Goal: Task Accomplishment & Management: Manage account settings

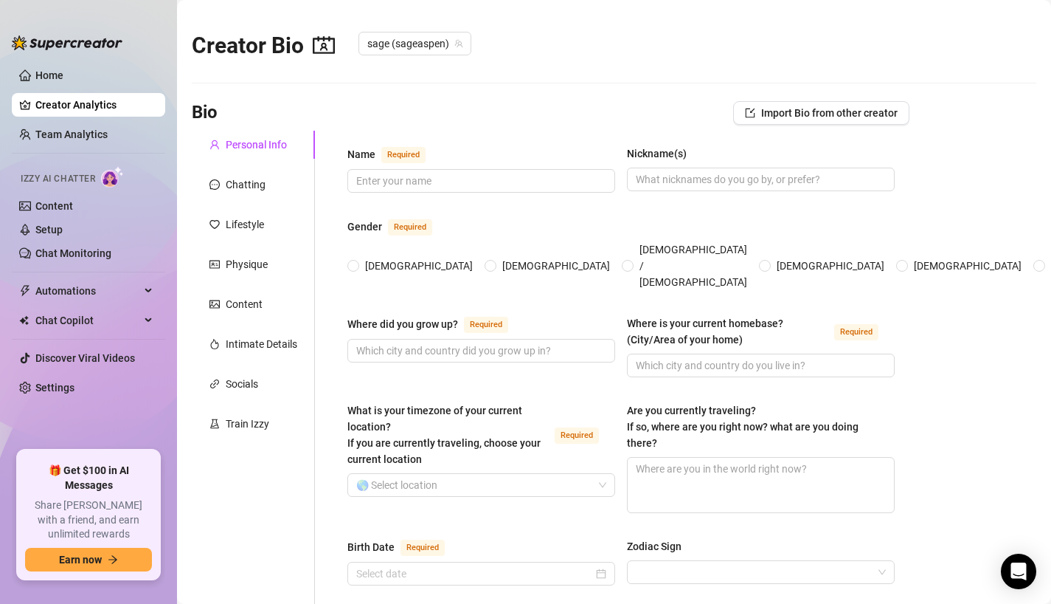
scroll to position [872, 0]
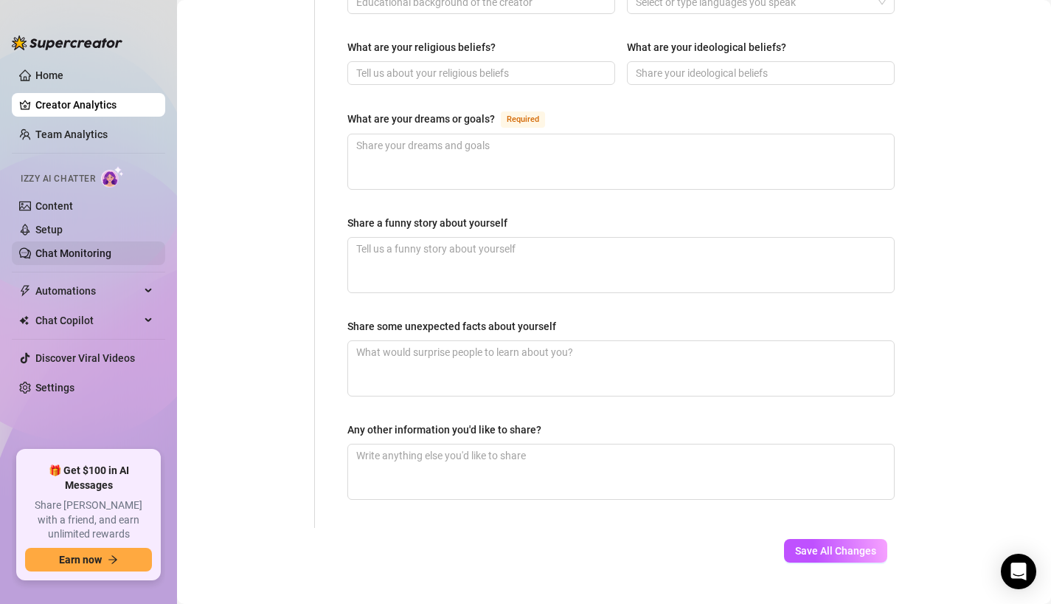
click at [68, 249] on link "Chat Monitoring" at bounding box center [73, 253] width 76 height 12
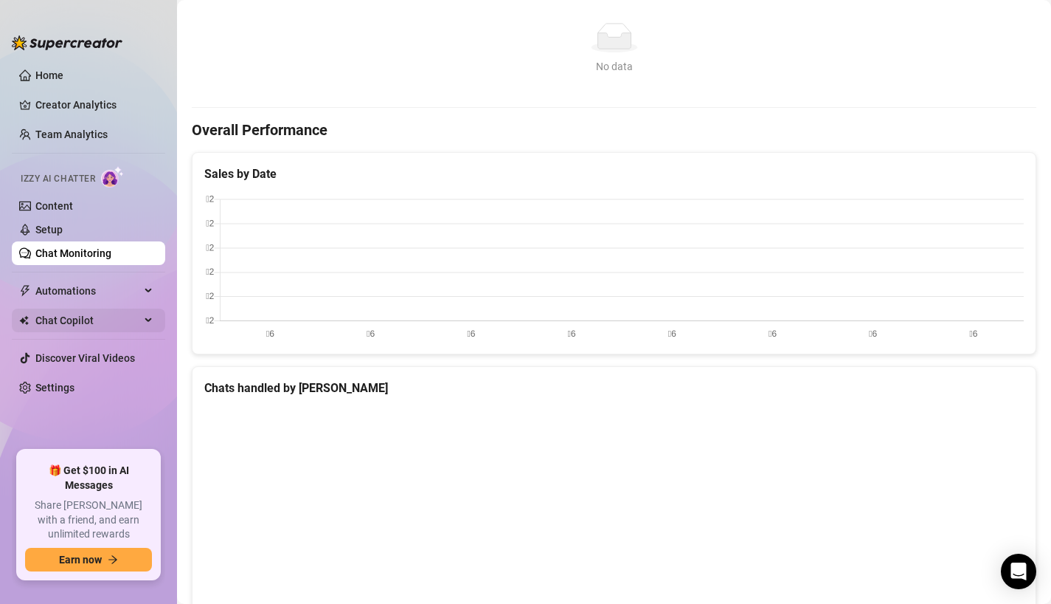
scroll to position [510, 0]
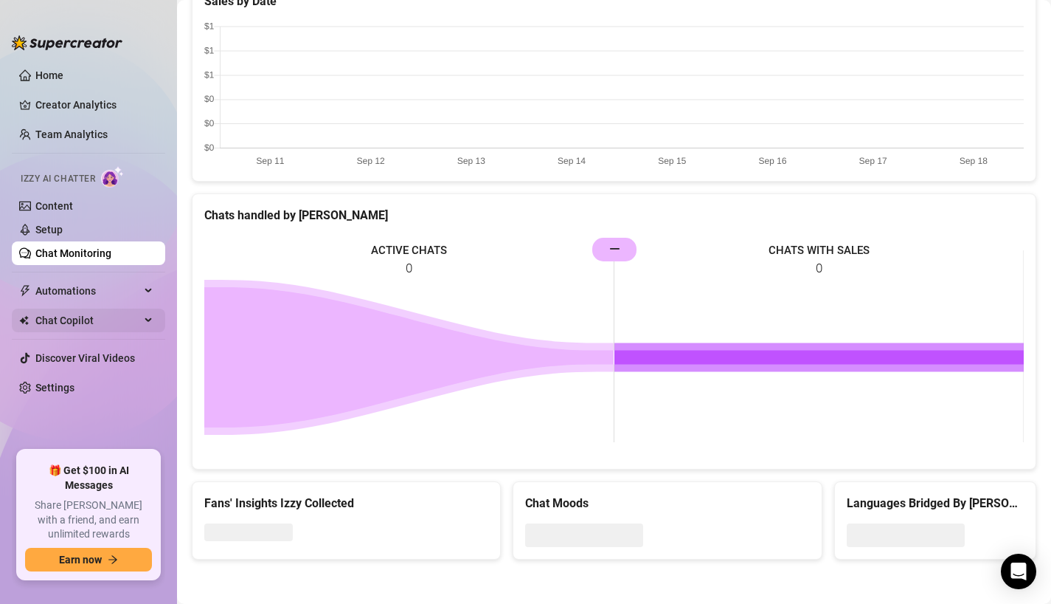
click at [88, 320] on span "Chat Copilot" at bounding box center [87, 320] width 105 height 24
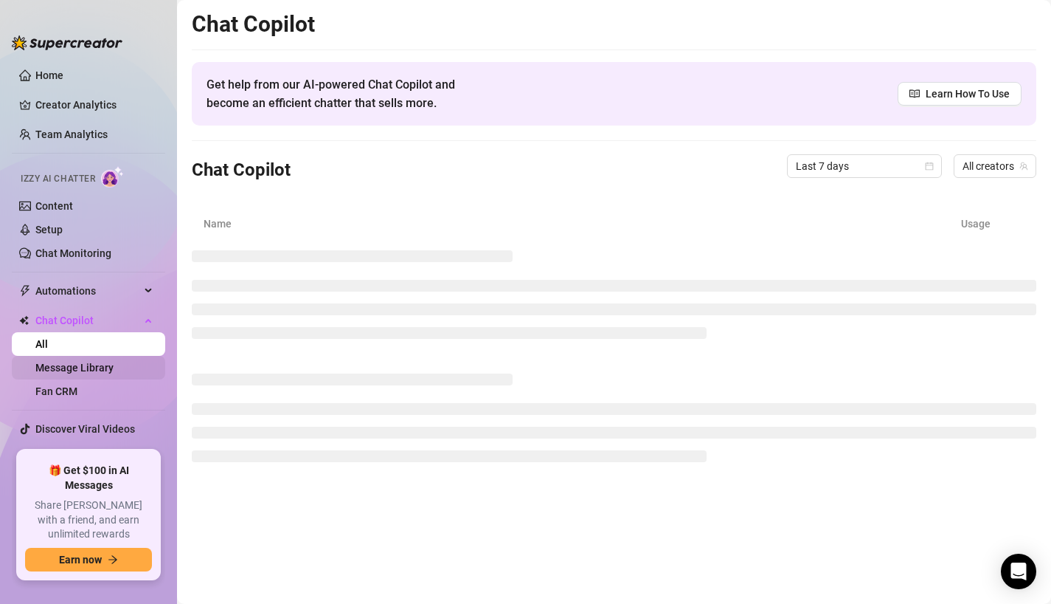
click at [73, 362] on link "Message Library" at bounding box center [74, 368] width 78 height 12
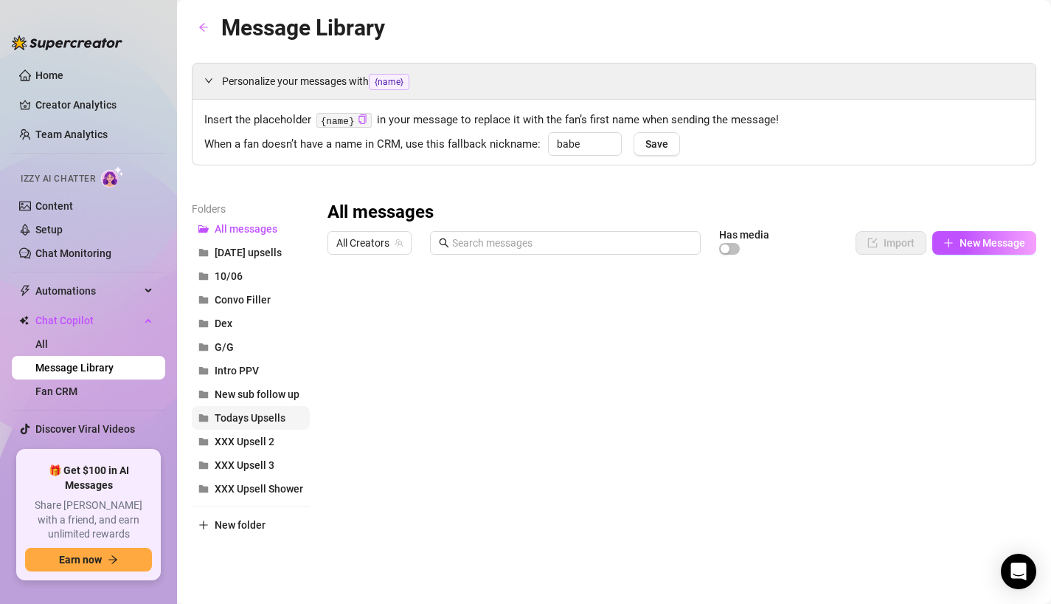
click at [259, 416] on span "Todays Upsells" at bounding box center [250, 418] width 71 height 12
click at [277, 376] on button "Intro PPV" at bounding box center [251, 371] width 118 height 24
click at [376, 239] on span "All Creators" at bounding box center [369, 243] width 66 height 22
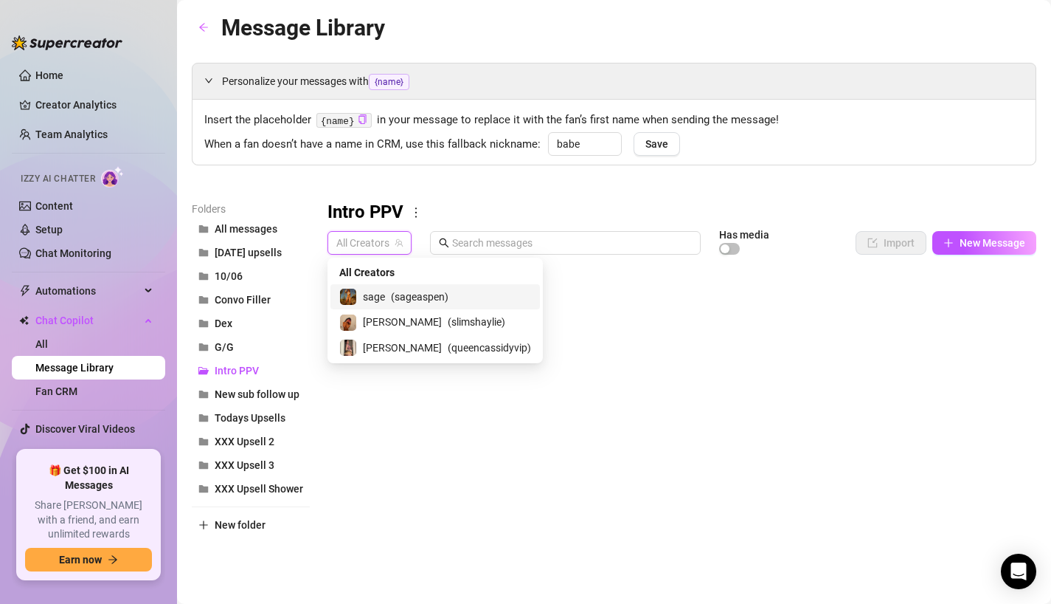
click at [387, 288] on div "sage ( sageaspen )" at bounding box center [435, 297] width 192 height 18
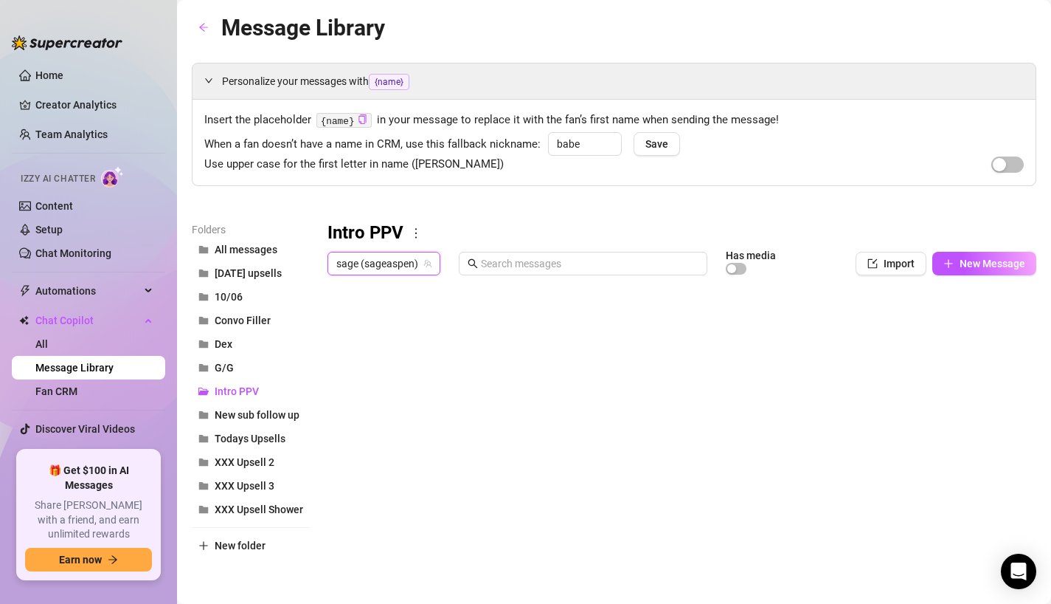
click at [391, 262] on span "sage (sageaspen)" at bounding box center [383, 263] width 95 height 22
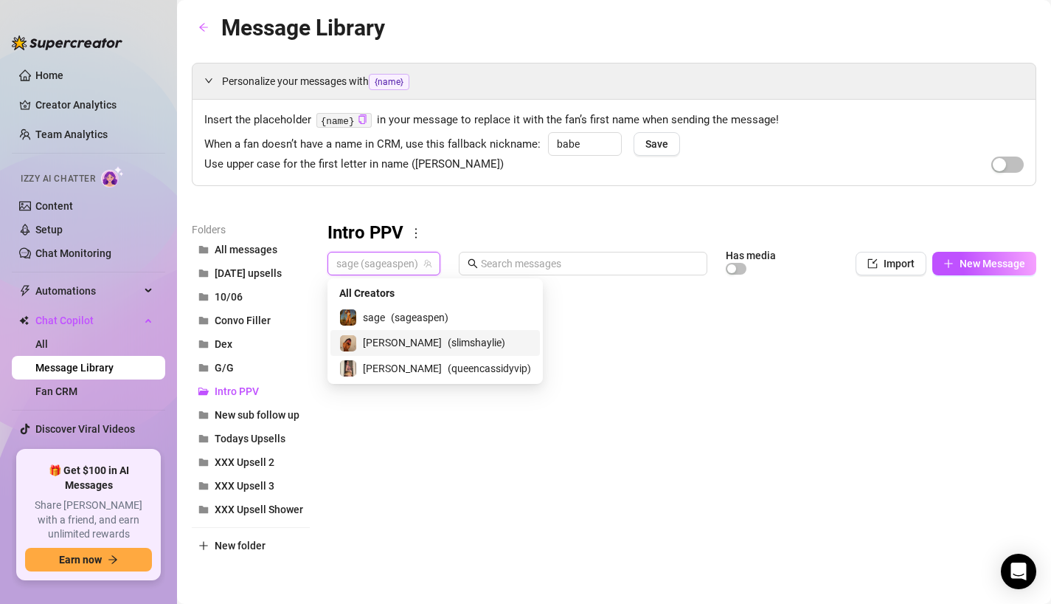
click at [391, 338] on span "[PERSON_NAME]" at bounding box center [402, 342] width 79 height 16
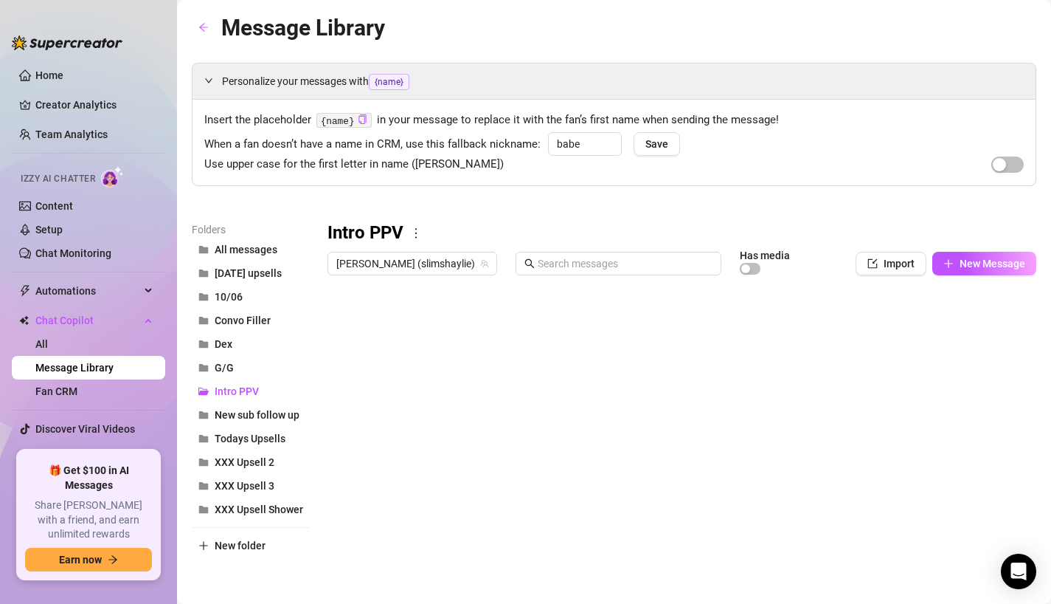
click at [432, 276] on div "[PERSON_NAME] (slimshaylie) Has media Import New Message" at bounding box center [682, 266] width 709 height 31
click at [432, 269] on span "[PERSON_NAME] (slimshaylie)" at bounding box center [412, 263] width 152 height 22
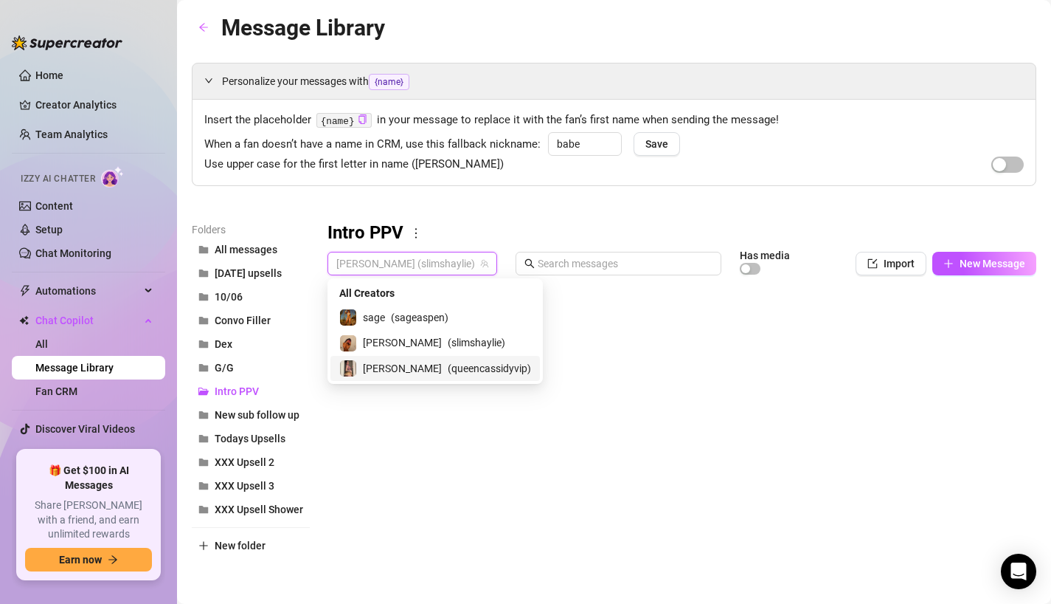
click at [448, 370] on span "( queencassidyvip )" at bounding box center [489, 368] width 83 height 16
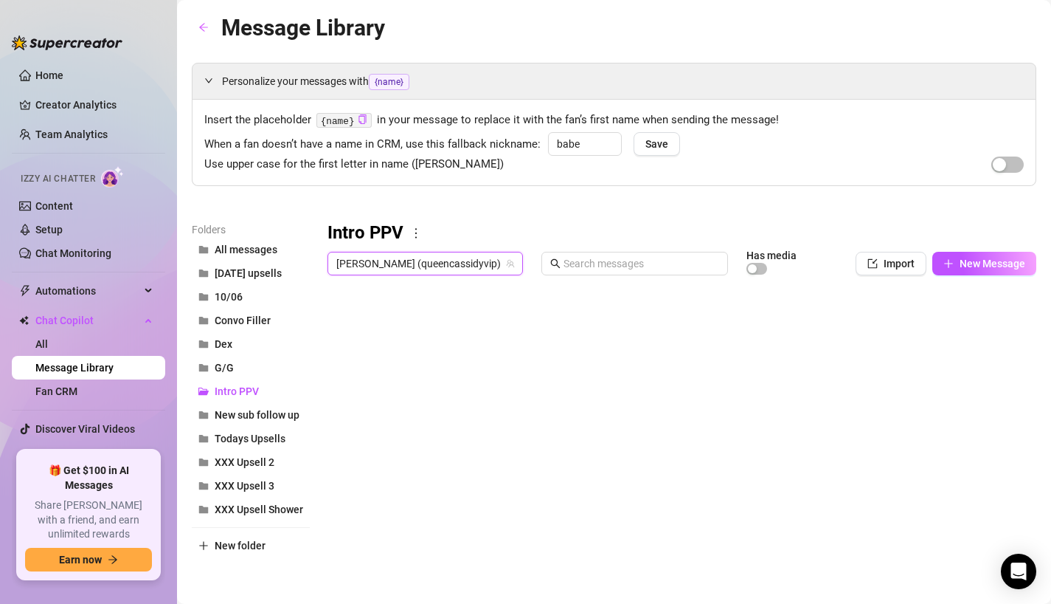
click at [335, 353] on div at bounding box center [682, 446] width 709 height 329
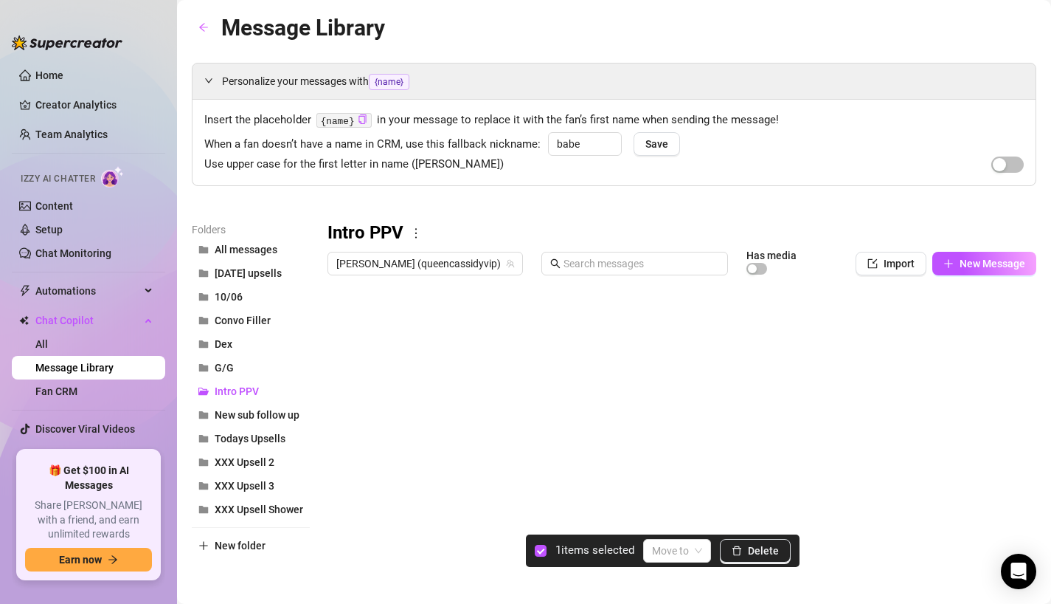
click at [336, 324] on div at bounding box center [682, 446] width 709 height 329
click at [336, 349] on div at bounding box center [682, 446] width 709 height 329
click at [339, 320] on div at bounding box center [682, 446] width 709 height 329
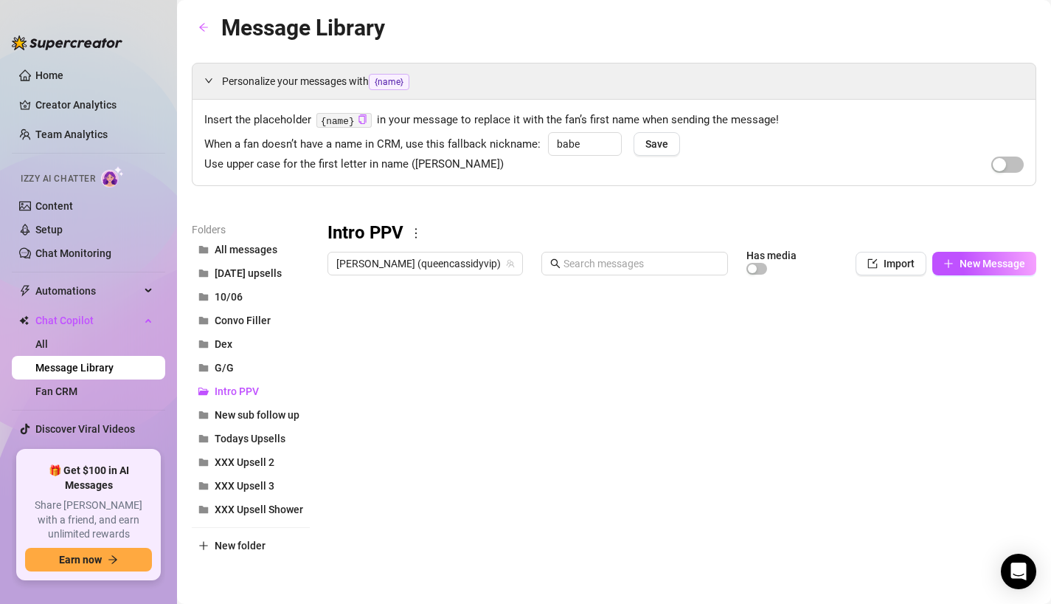
scroll to position [0, 38]
click at [977, 322] on div at bounding box center [682, 446] width 709 height 329
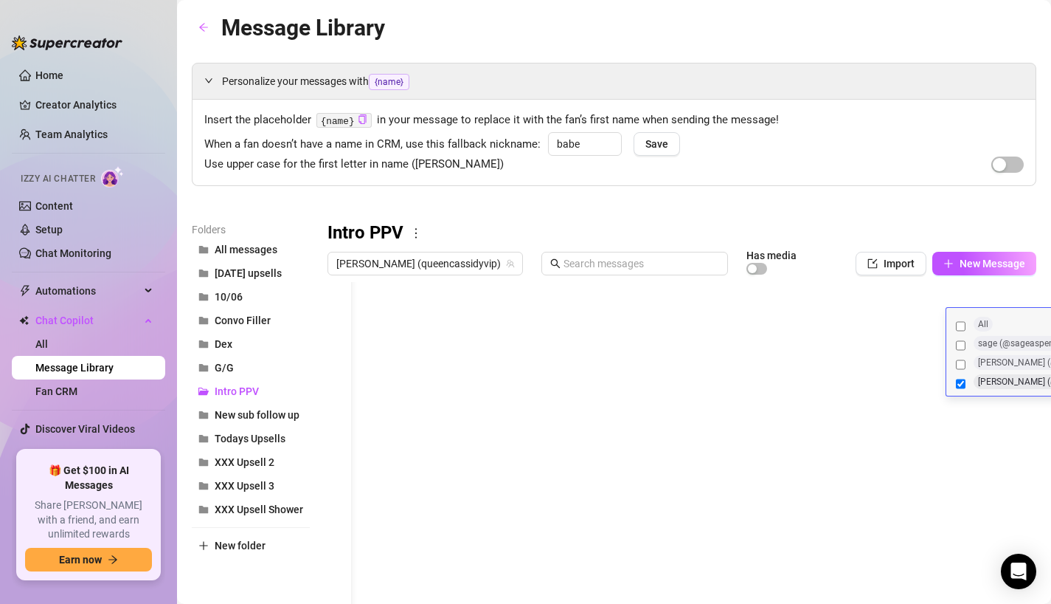
click at [977, 322] on label "All" at bounding box center [1045, 326] width 184 height 19
click at [966, 322] on input "All" at bounding box center [961, 326] width 10 height 15
checkbox input "true"
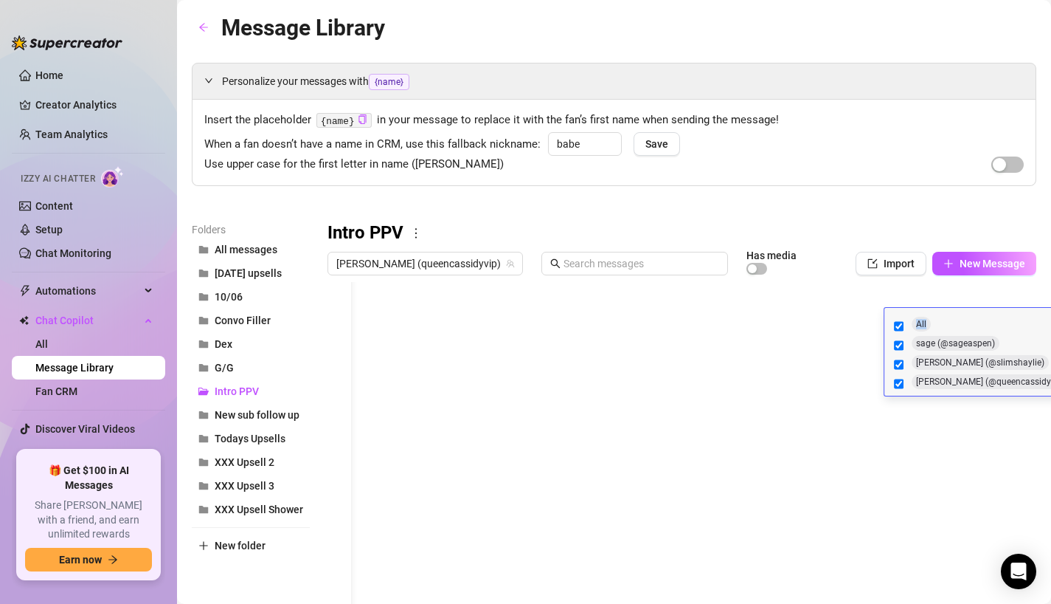
click at [986, 308] on div "All sage (@sageaspen) [PERSON_NAME] (@[PERSON_NAME] (@queencassidyvip)" at bounding box center [983, 352] width 196 height 89
click at [863, 336] on div at bounding box center [682, 446] width 709 height 329
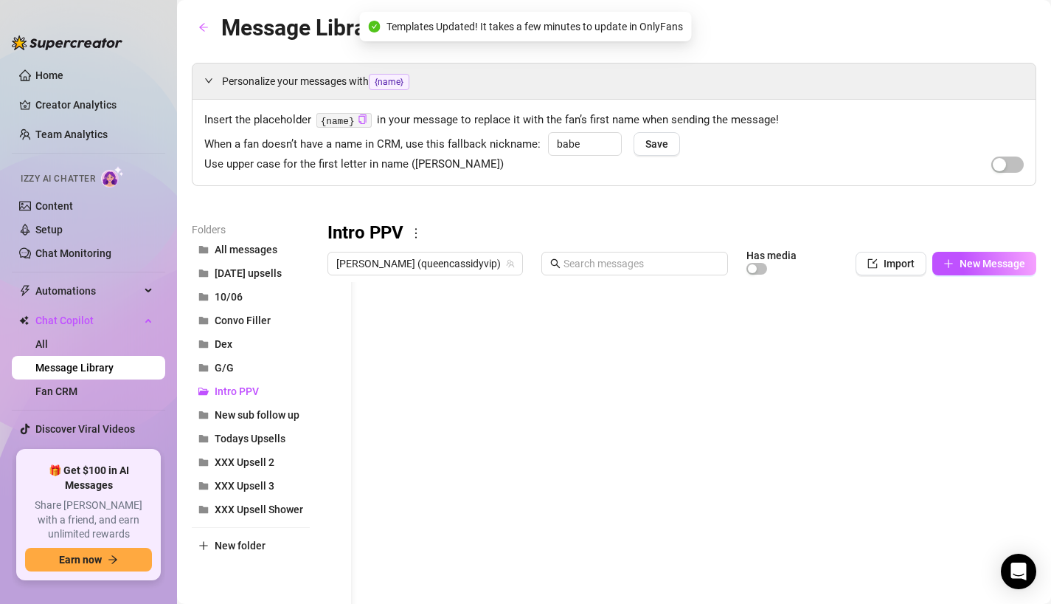
click at [991, 349] on div at bounding box center [682, 446] width 709 height 329
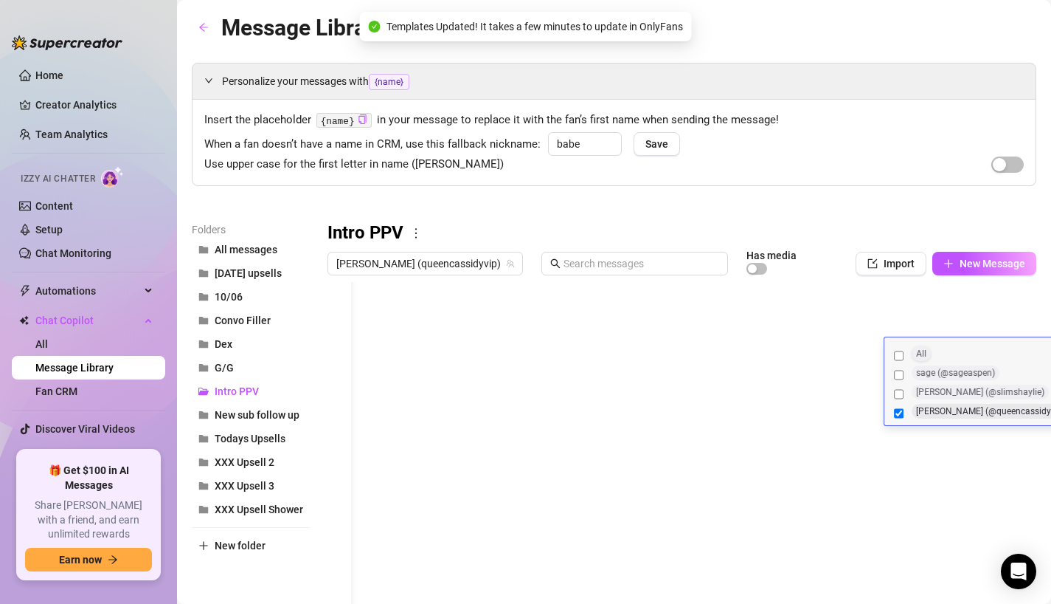
click at [910, 351] on label "All" at bounding box center [983, 355] width 184 height 19
click at [904, 351] on input "All" at bounding box center [899, 355] width 10 height 15
checkbox input "true"
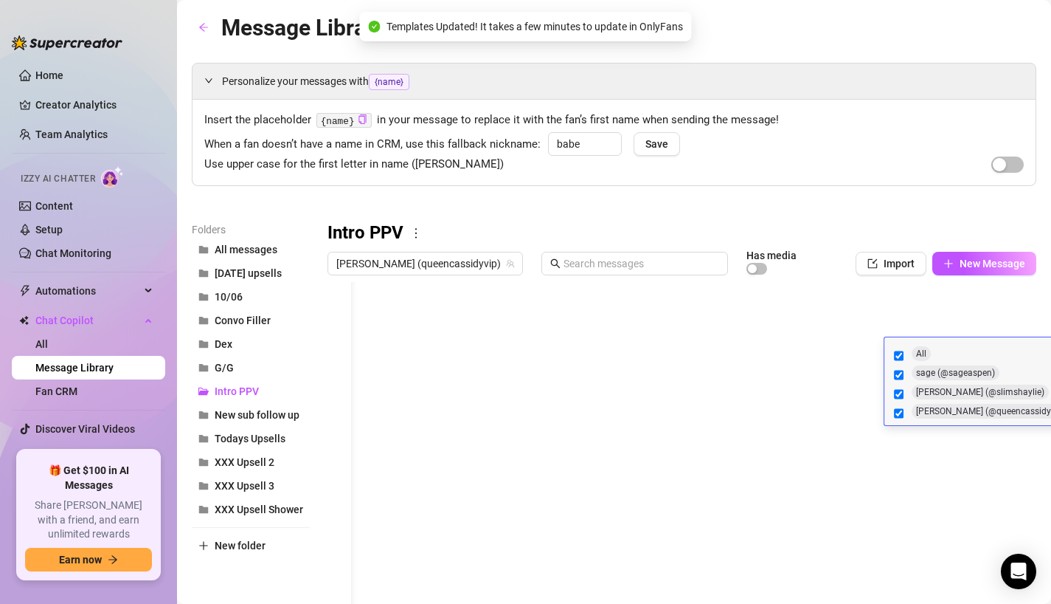
click at [829, 357] on div at bounding box center [682, 446] width 709 height 329
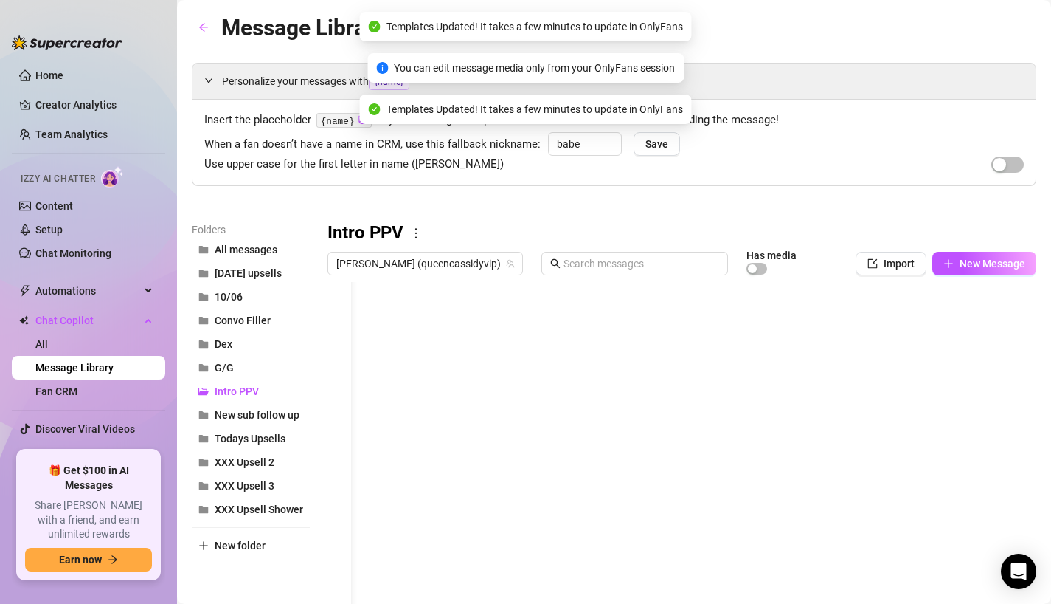
scroll to position [0, 0]
click at [296, 410] on span "New sub follow up" at bounding box center [257, 415] width 85 height 12
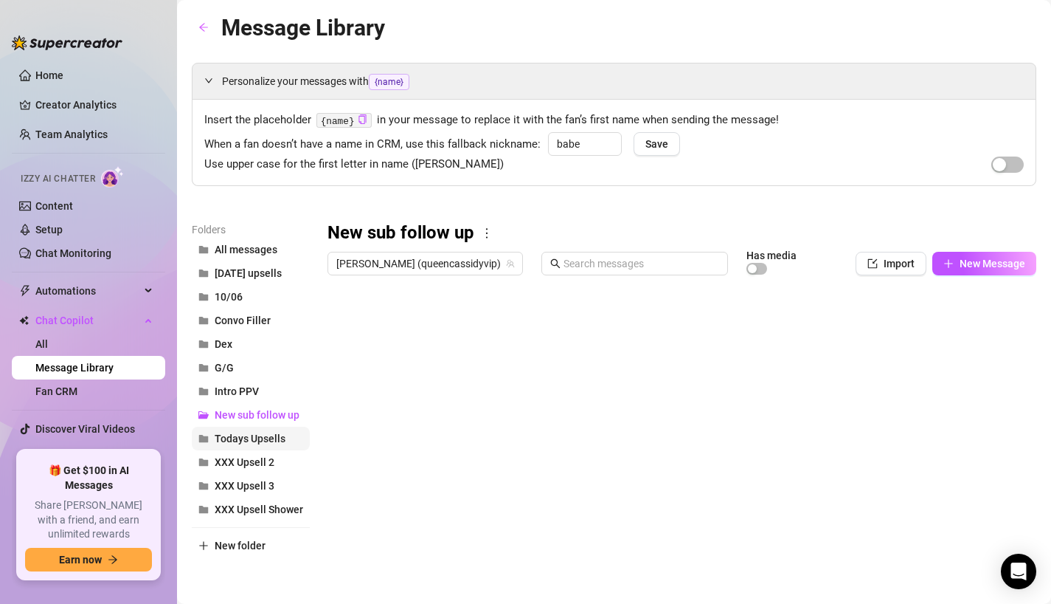
click at [281, 429] on button "Todays Upsells" at bounding box center [251, 438] width 118 height 24
click at [986, 353] on div at bounding box center [682, 446] width 709 height 329
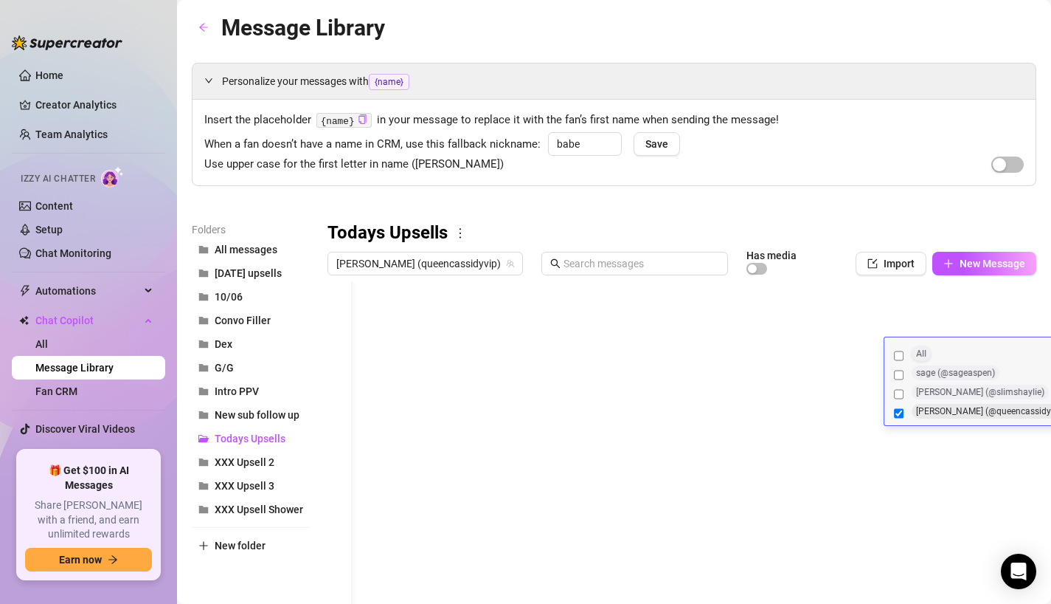
click at [908, 360] on label "All" at bounding box center [983, 355] width 184 height 19
click at [904, 360] on input "All" at bounding box center [899, 355] width 10 height 15
checkbox input "true"
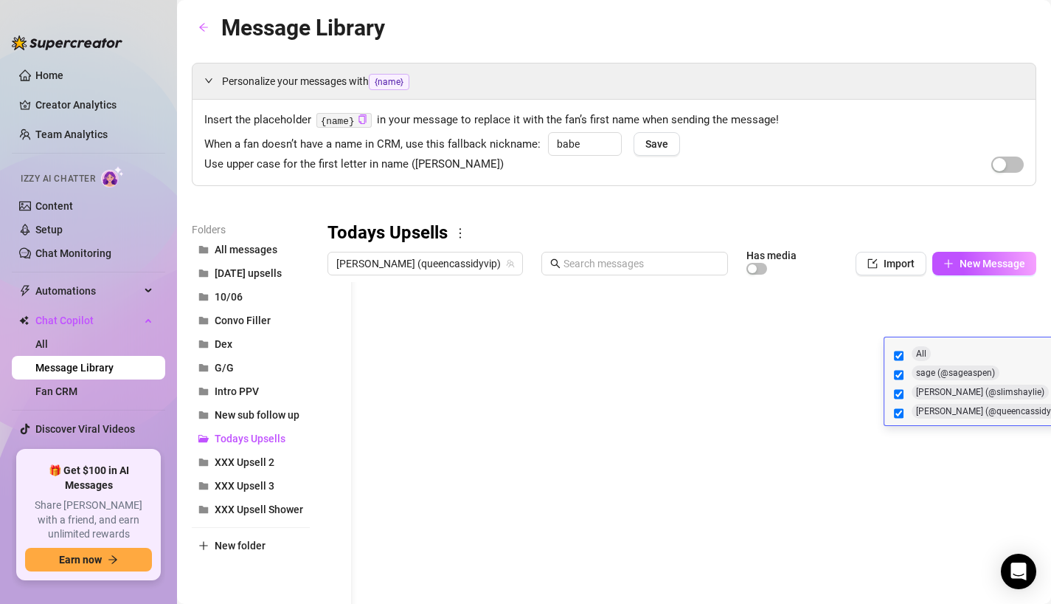
click at [851, 359] on div at bounding box center [682, 446] width 709 height 329
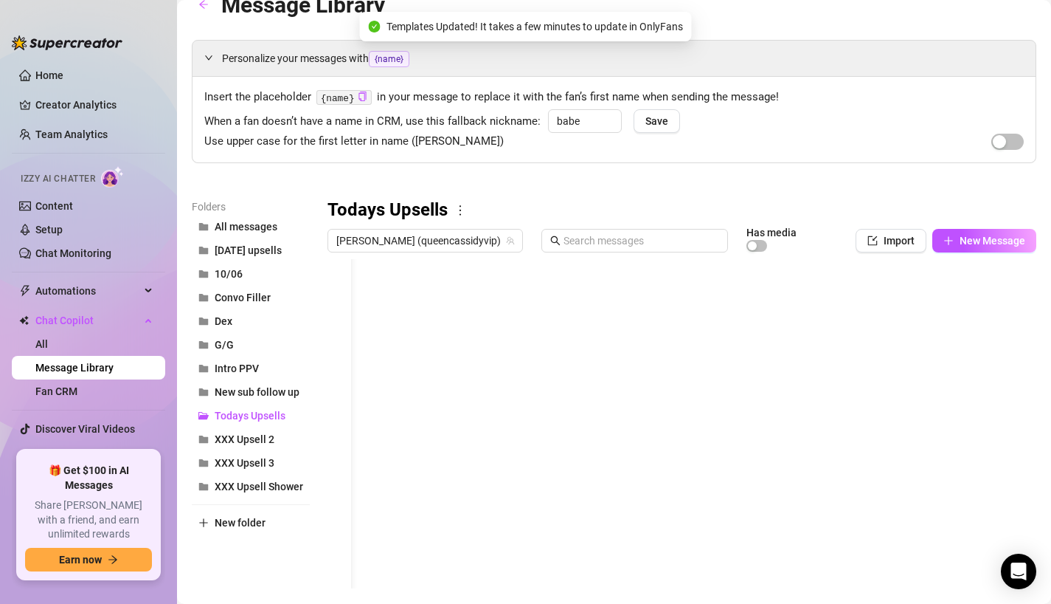
click at [1015, 390] on div at bounding box center [682, 423] width 709 height 329
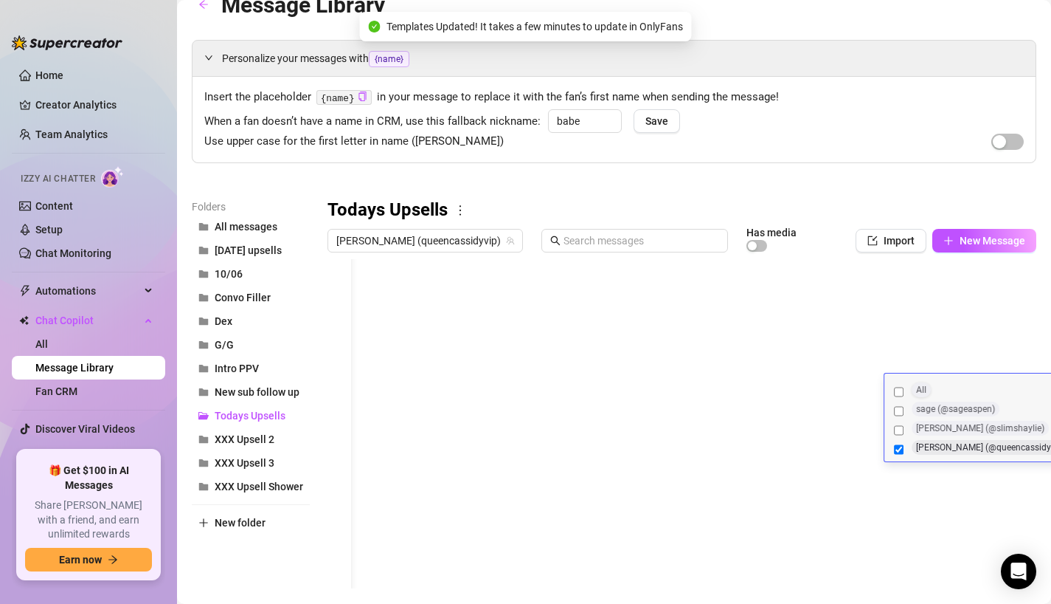
click at [913, 388] on div "All" at bounding box center [921, 389] width 19 height 15
click at [904, 388] on input "All" at bounding box center [899, 391] width 10 height 15
checkbox input "true"
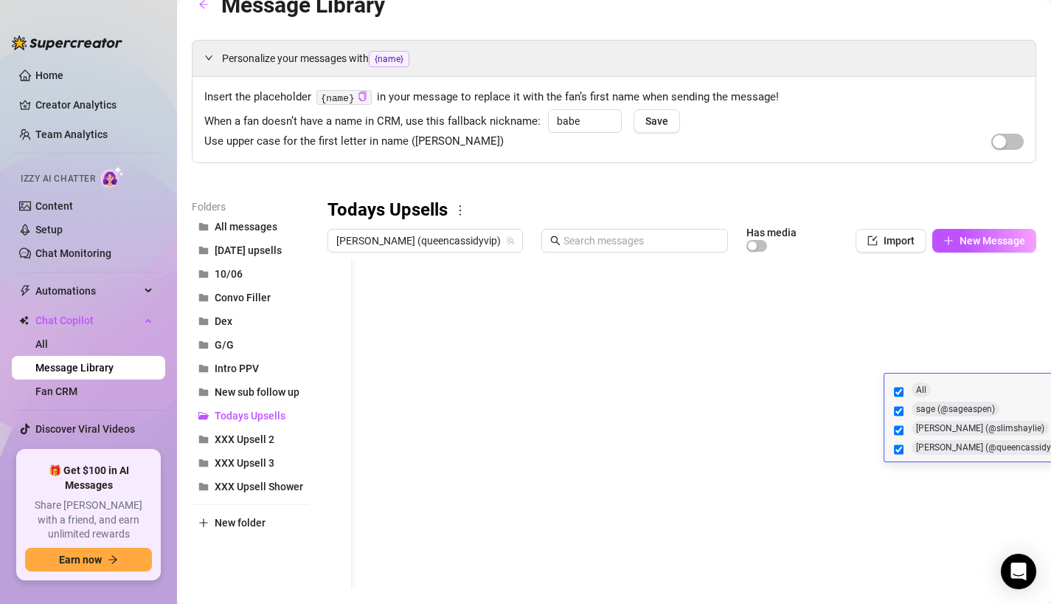
click at [845, 404] on div at bounding box center [682, 423] width 709 height 329
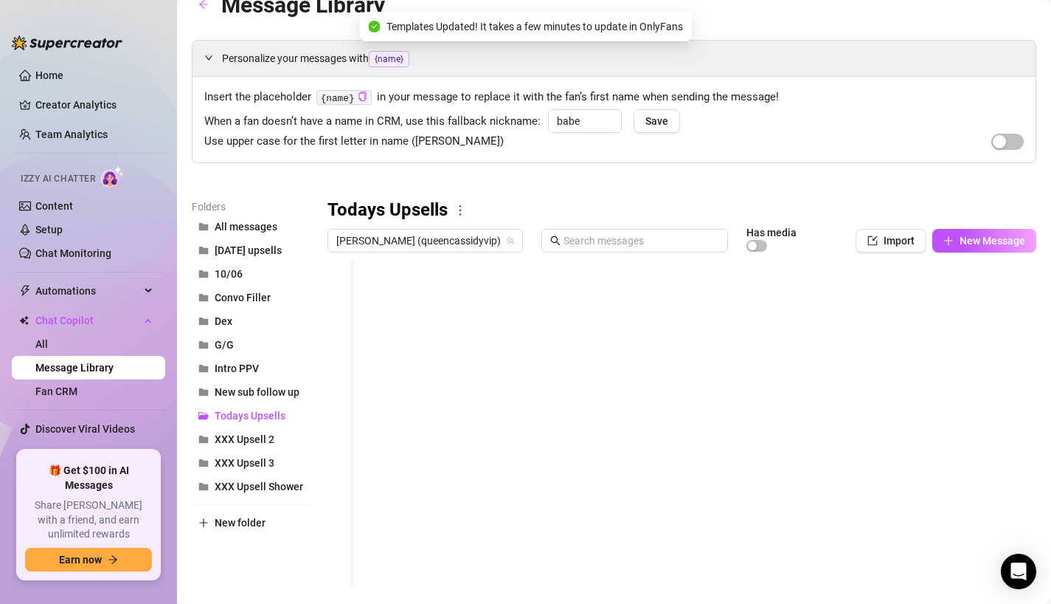
scroll to position [52, 0]
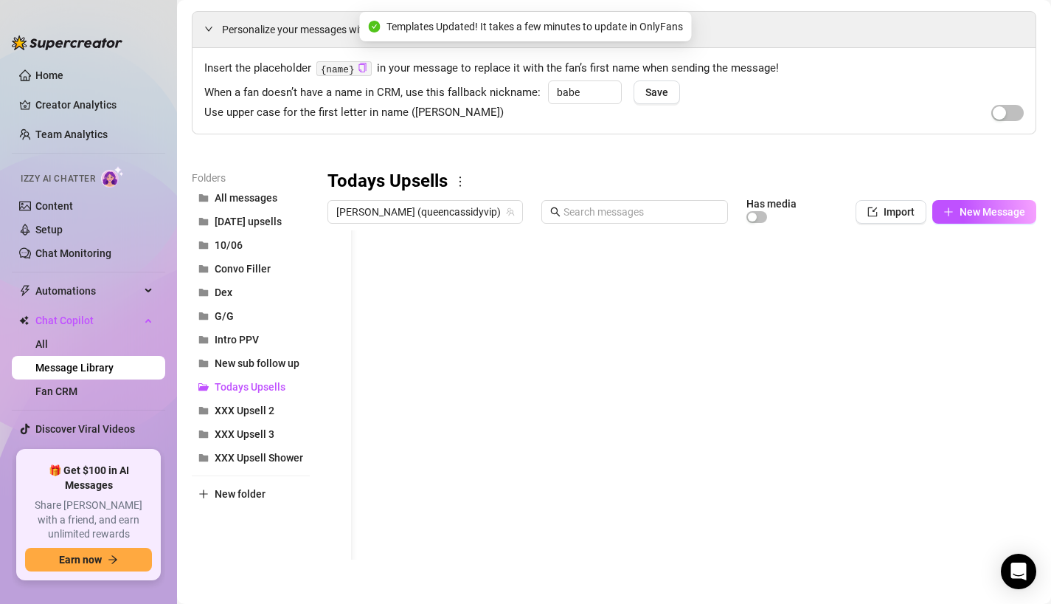
click at [907, 421] on div at bounding box center [682, 394] width 709 height 329
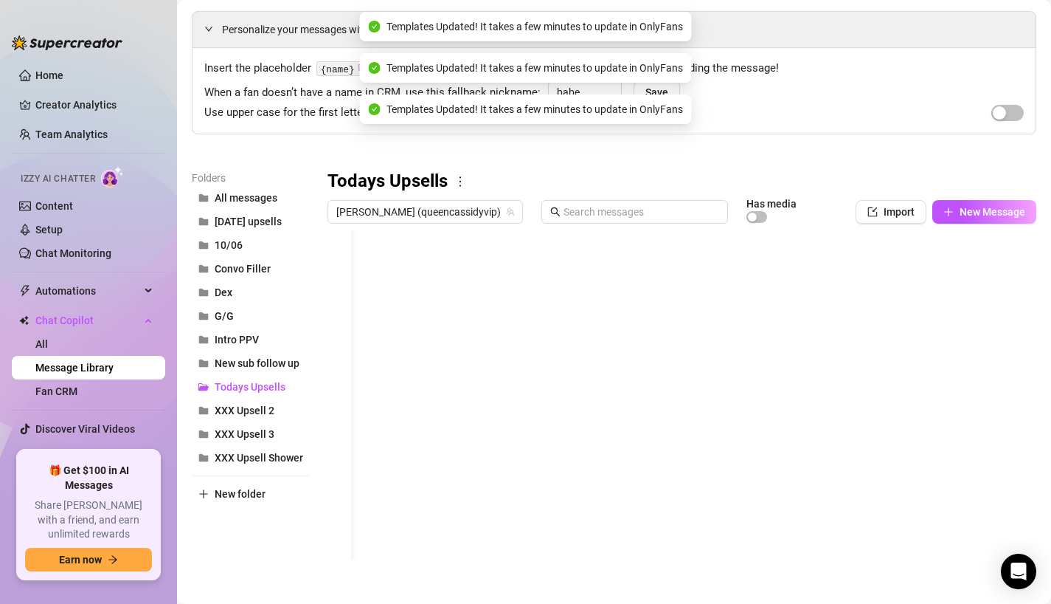
click at [959, 415] on div at bounding box center [682, 394] width 709 height 329
click at [811, 419] on div at bounding box center [682, 394] width 709 height 329
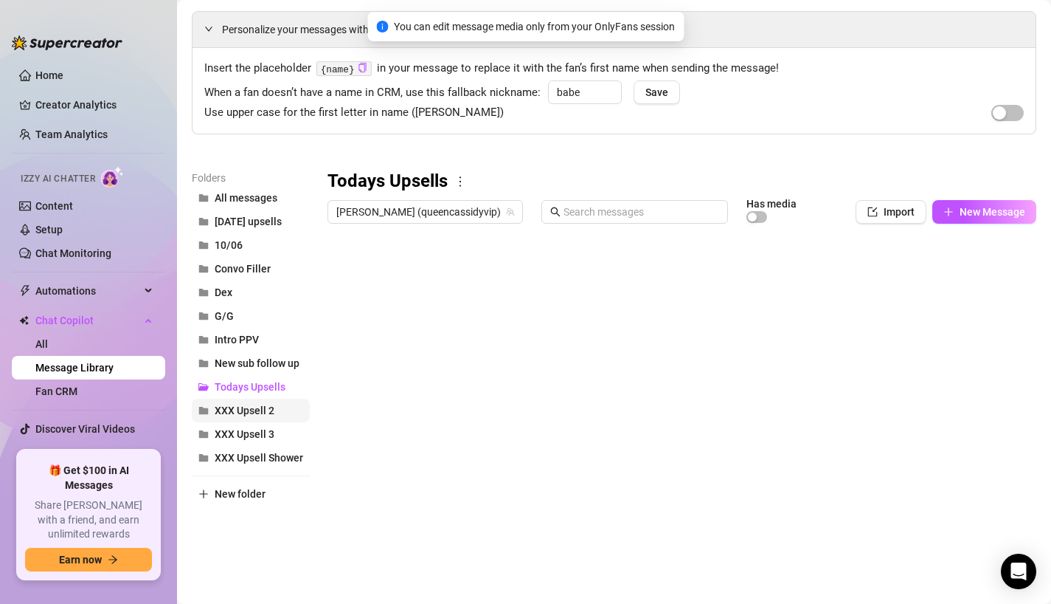
click at [277, 412] on button "XXX Upsell 2" at bounding box center [251, 410] width 118 height 24
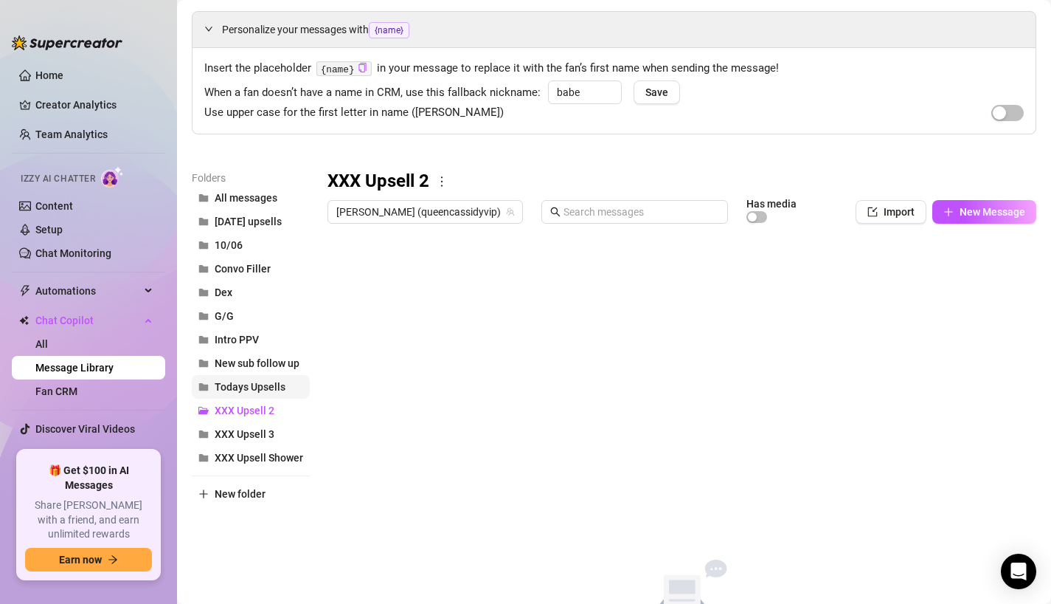
click at [264, 390] on span "Todays Upsells" at bounding box center [250, 387] width 71 height 12
click at [263, 363] on span "New sub follow up" at bounding box center [257, 363] width 85 height 12
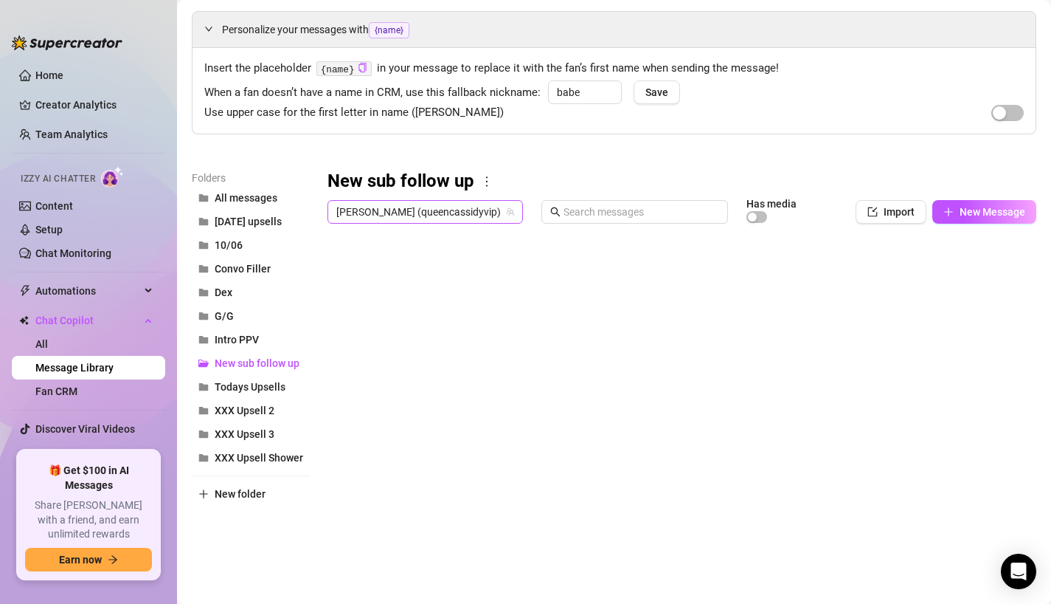
click at [424, 207] on span "[PERSON_NAME] (queencassidyvip)" at bounding box center [425, 212] width 178 height 22
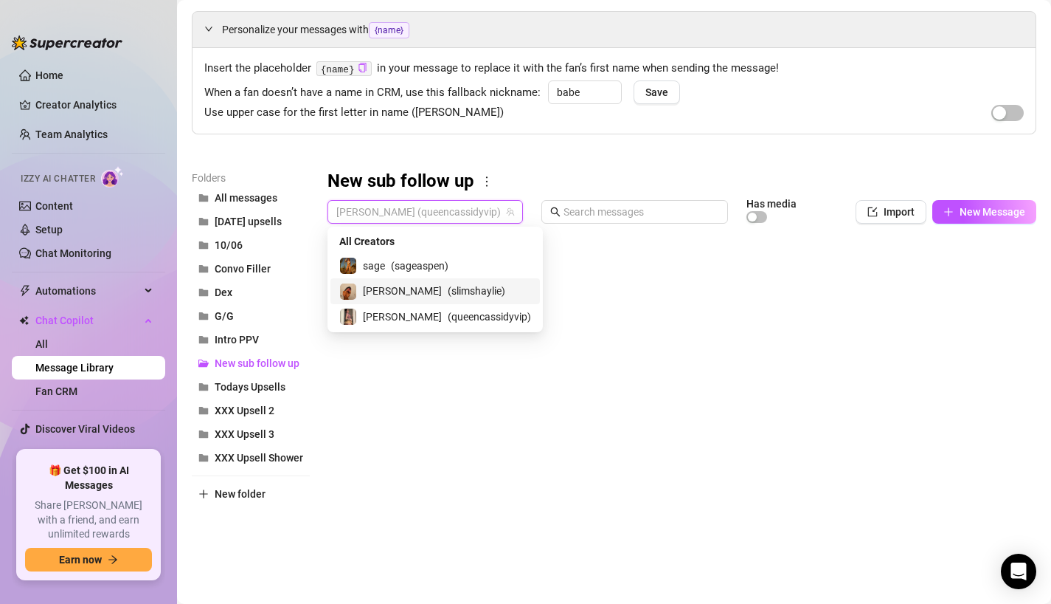
click at [400, 278] on div "[PERSON_NAME] ( slimshaylie )" at bounding box center [436, 290] width 210 height 25
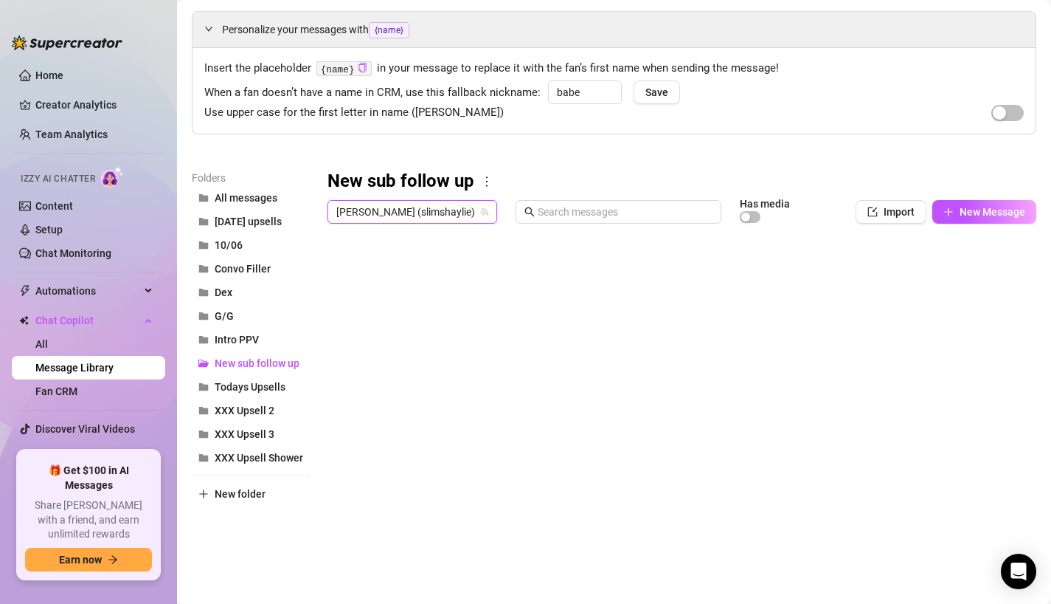
click at [387, 202] on span "[PERSON_NAME] (slimshaylie)" at bounding box center [412, 212] width 152 height 22
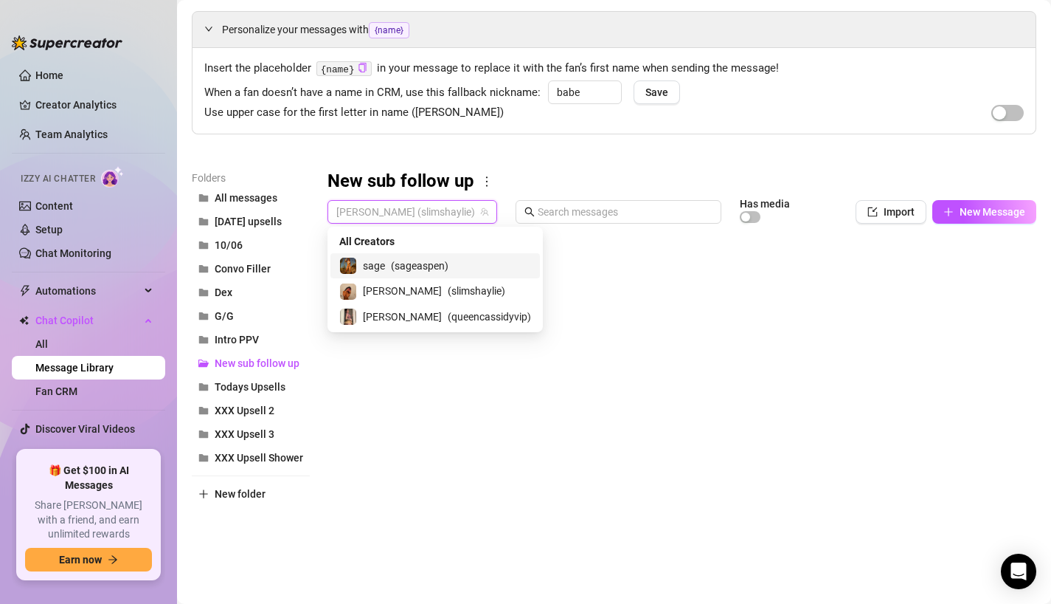
click at [379, 263] on span "sage" at bounding box center [374, 266] width 22 height 16
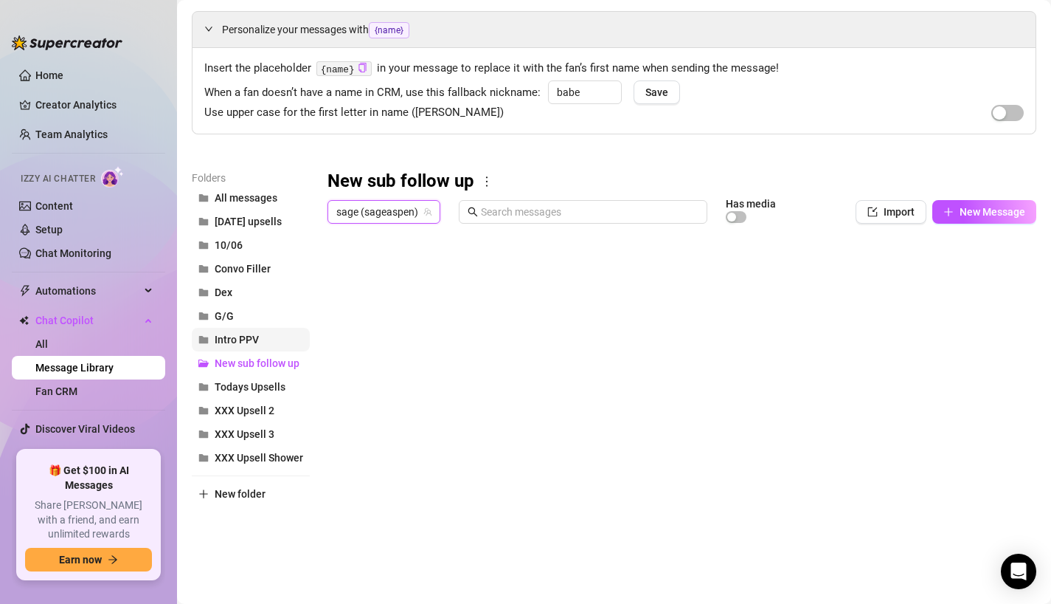
click at [243, 345] on span "Intro PPV" at bounding box center [237, 340] width 44 height 12
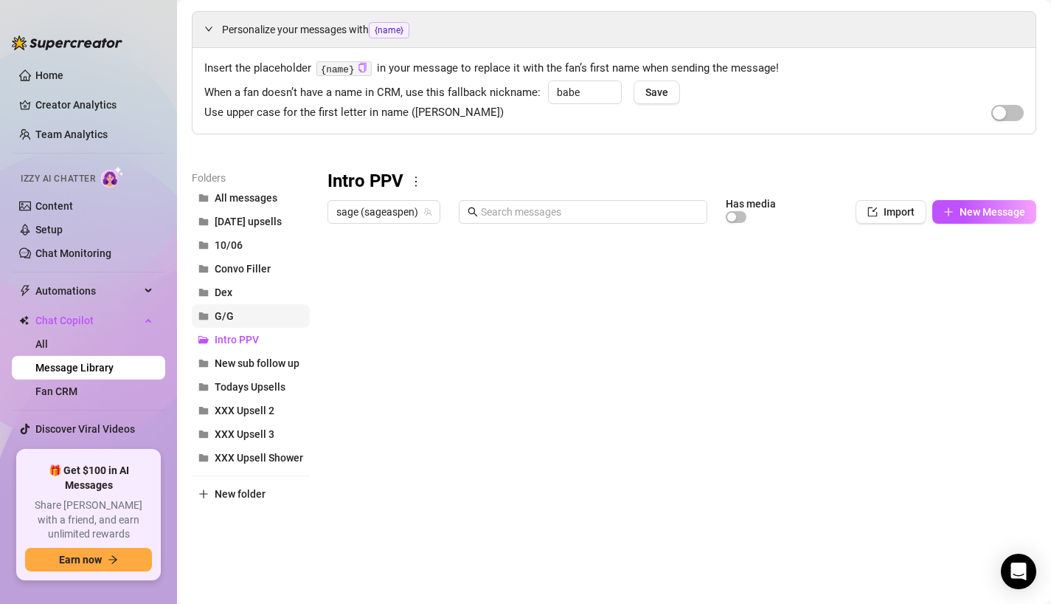
click at [252, 306] on button "G/G" at bounding box center [251, 316] width 118 height 24
click at [257, 276] on button "Convo Filler" at bounding box center [251, 269] width 118 height 24
click at [246, 328] on button "Intro PPV" at bounding box center [251, 340] width 118 height 24
click at [395, 210] on span "sage (sageaspen)" at bounding box center [383, 212] width 95 height 22
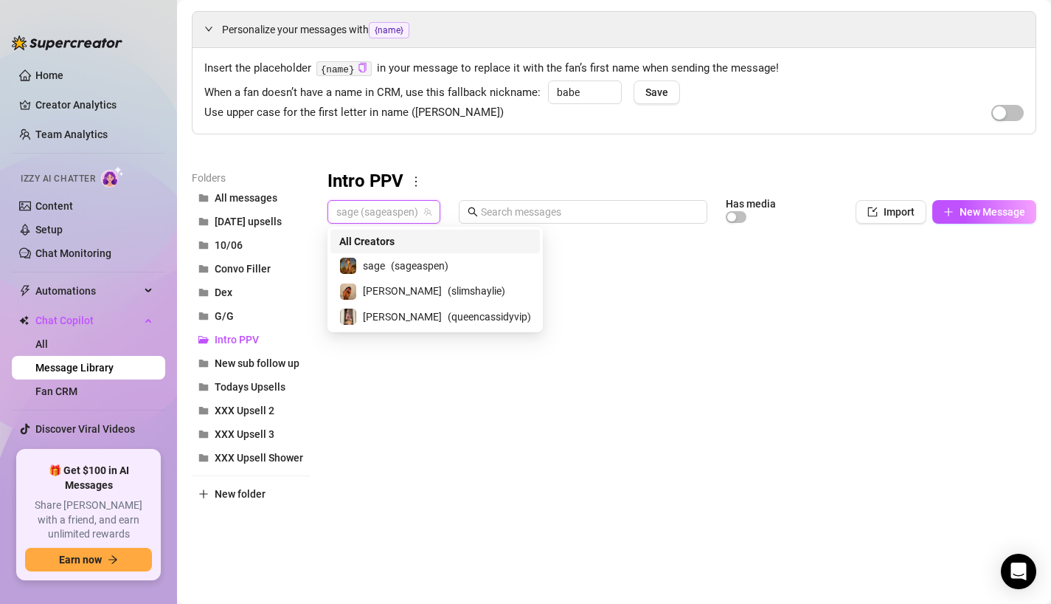
click at [384, 243] on span "All Creators" at bounding box center [366, 241] width 55 height 16
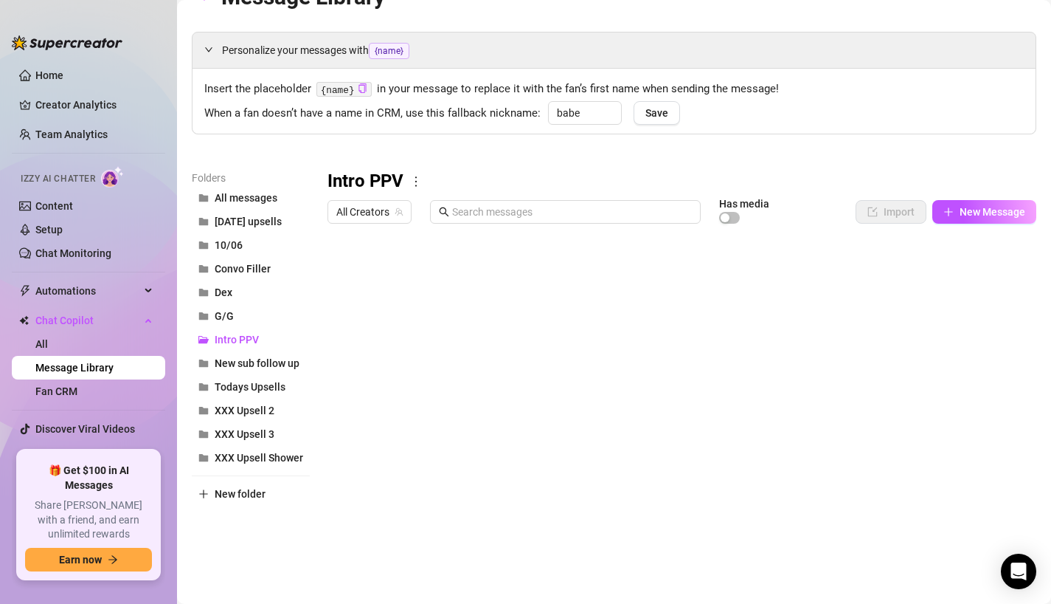
click at [515, 271] on div at bounding box center [682, 394] width 709 height 329
click at [512, 292] on div at bounding box center [682, 394] width 709 height 329
click at [529, 303] on div at bounding box center [682, 394] width 709 height 329
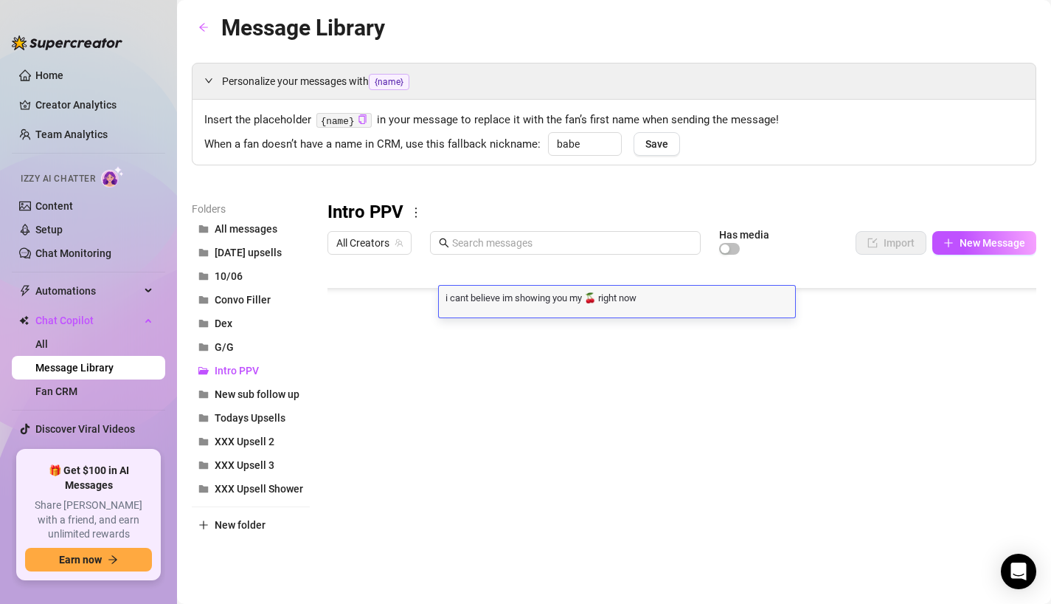
scroll to position [0, 0]
click at [379, 246] on span "All Creators" at bounding box center [369, 243] width 66 height 22
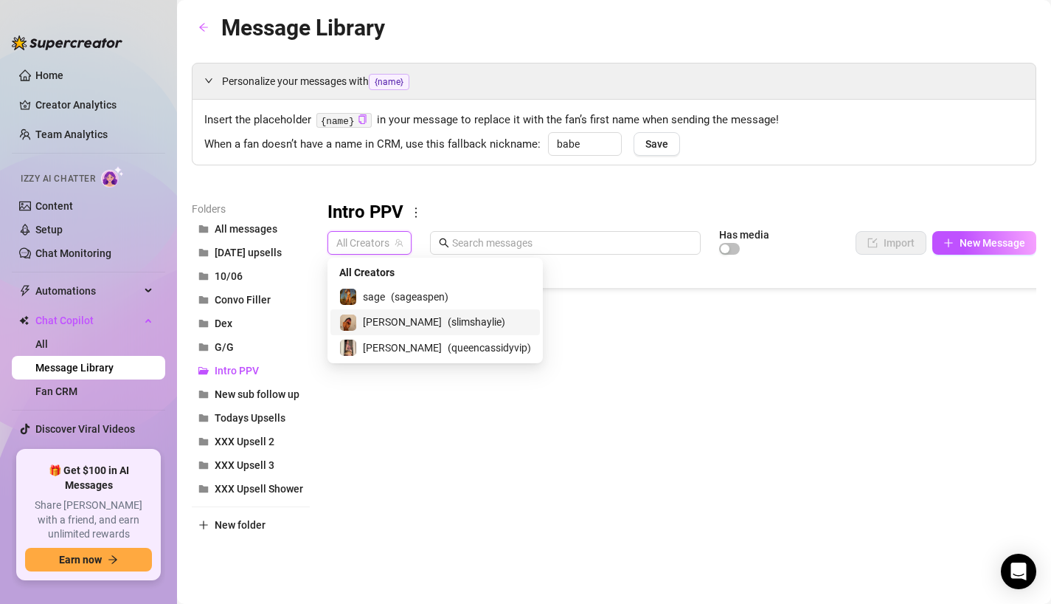
click at [383, 319] on span "[PERSON_NAME]" at bounding box center [402, 322] width 79 height 16
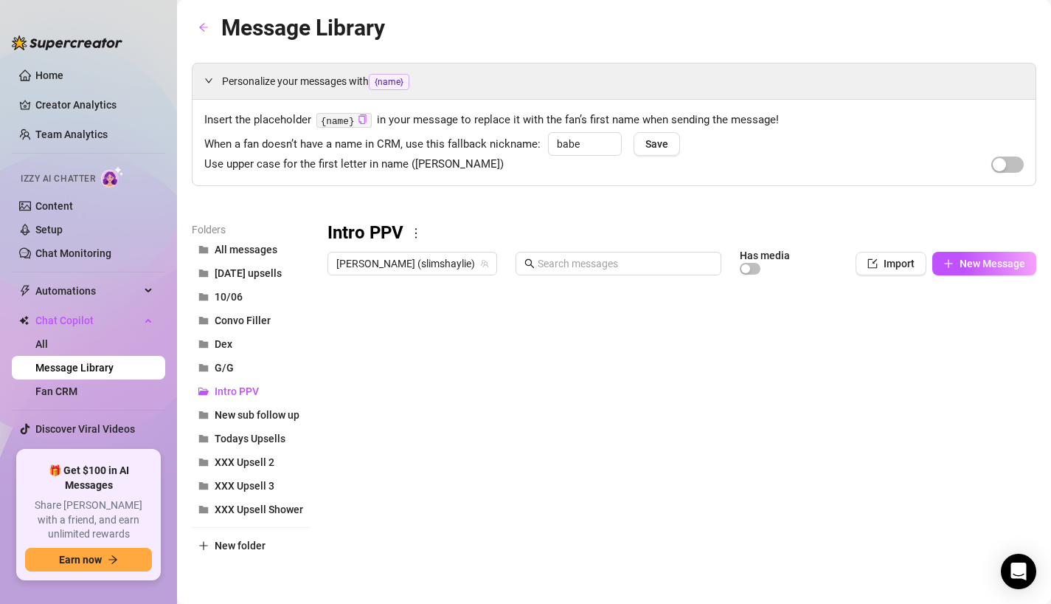
click at [490, 406] on div at bounding box center [682, 446] width 709 height 329
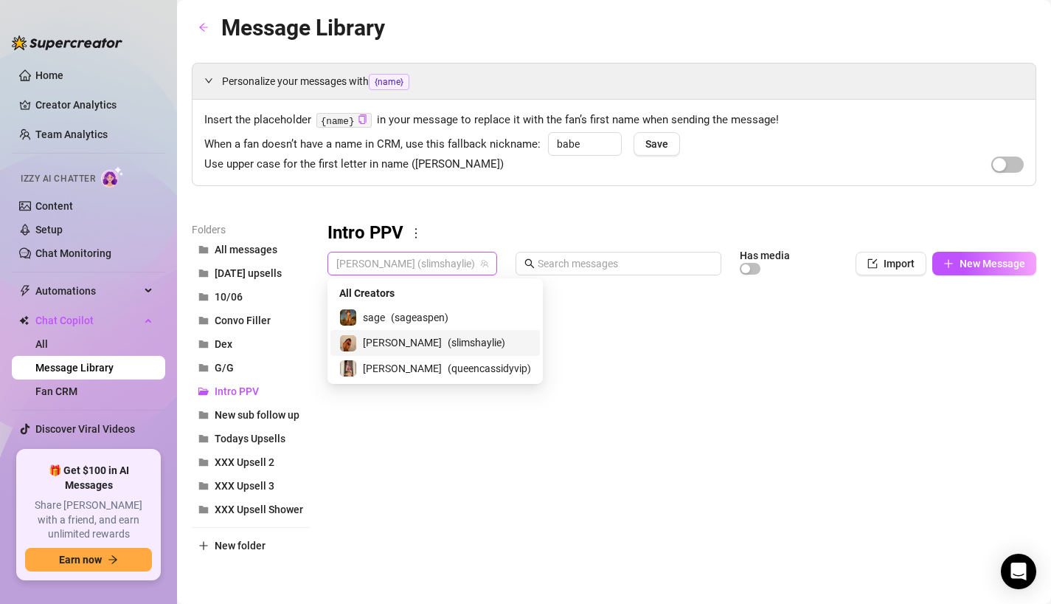
click at [413, 266] on span "[PERSON_NAME] (slimshaylie)" at bounding box center [412, 263] width 152 height 22
click at [436, 322] on span "( sageaspen )" at bounding box center [420, 317] width 58 height 16
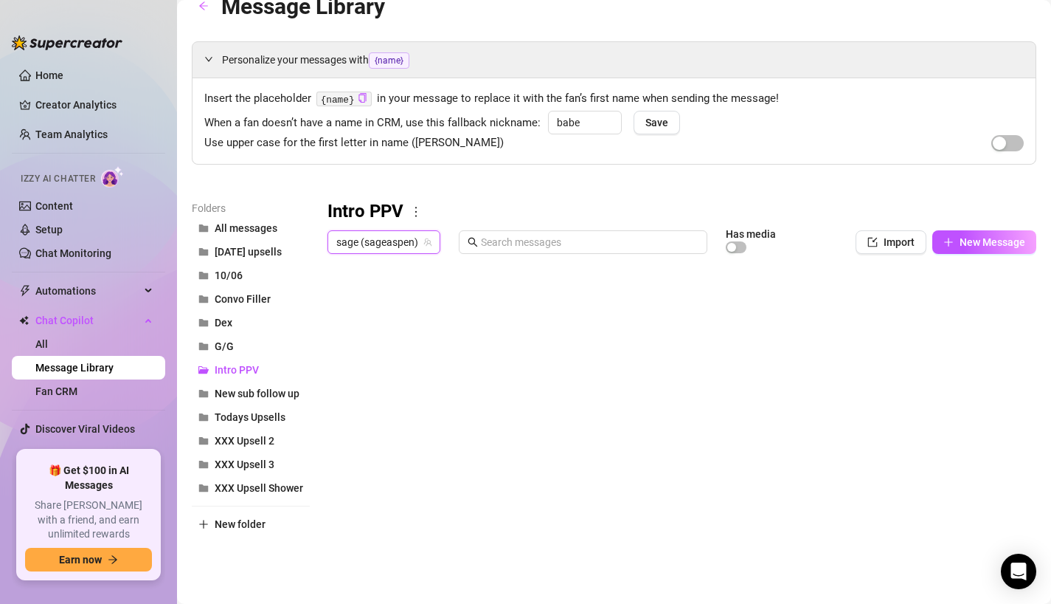
scroll to position [27, 0]
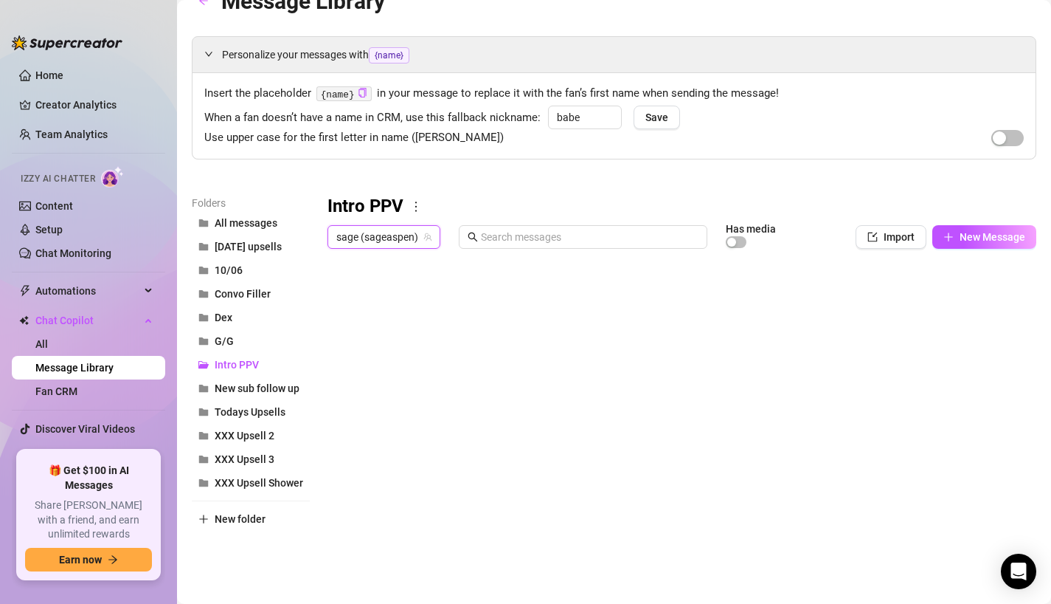
drag, startPoint x: 331, startPoint y: 304, endPoint x: 330, endPoint y: 320, distance: 16.2
click at [330, 321] on div at bounding box center [682, 419] width 709 height 329
drag, startPoint x: 331, startPoint y: 302, endPoint x: 337, endPoint y: 386, distance: 84.4
click at [337, 386] on div at bounding box center [682, 419] width 709 height 329
click at [356, 230] on span "sage (sageaspen)" at bounding box center [383, 237] width 95 height 22
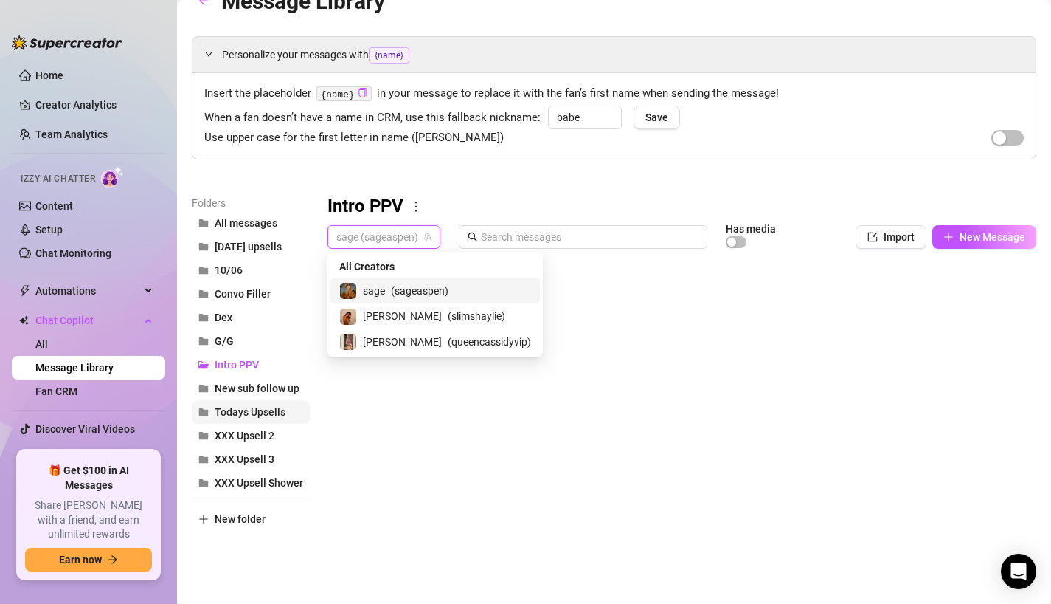
click at [258, 411] on span "Todays Upsells" at bounding box center [250, 412] width 71 height 12
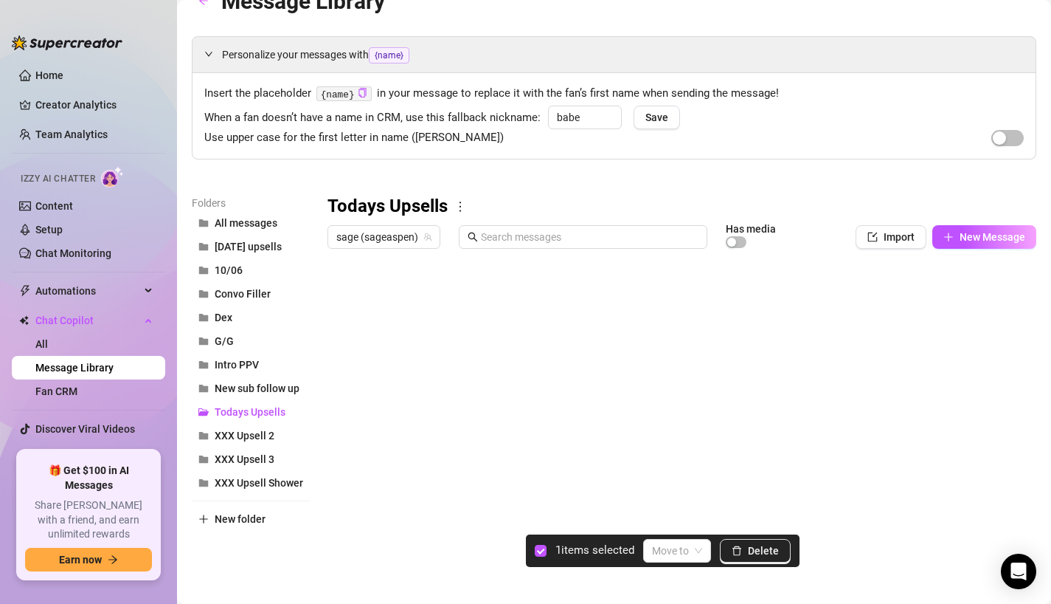
drag, startPoint x: 344, startPoint y: 445, endPoint x: 373, endPoint y: 321, distance: 127.4
click at [373, 321] on div at bounding box center [682, 419] width 709 height 329
drag, startPoint x: 331, startPoint y: 465, endPoint x: 356, endPoint y: 396, distance: 73.1
click at [356, 396] on div at bounding box center [682, 419] width 709 height 329
drag, startPoint x: 335, startPoint y: 512, endPoint x: 342, endPoint y: 476, distance: 36.9
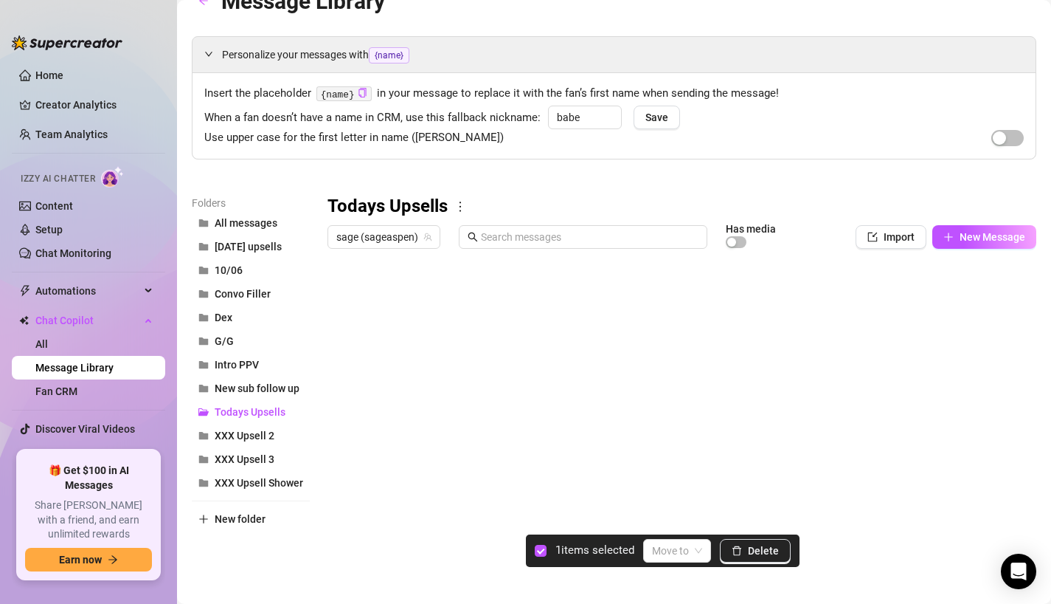
click at [342, 476] on div at bounding box center [682, 419] width 709 height 329
drag, startPoint x: 331, startPoint y: 512, endPoint x: 341, endPoint y: 348, distance: 164.8
click at [341, 348] on div at bounding box center [682, 419] width 709 height 329
drag, startPoint x: 335, startPoint y: 352, endPoint x: 336, endPoint y: 317, distance: 34.7
click at [336, 317] on div at bounding box center [682, 419] width 709 height 329
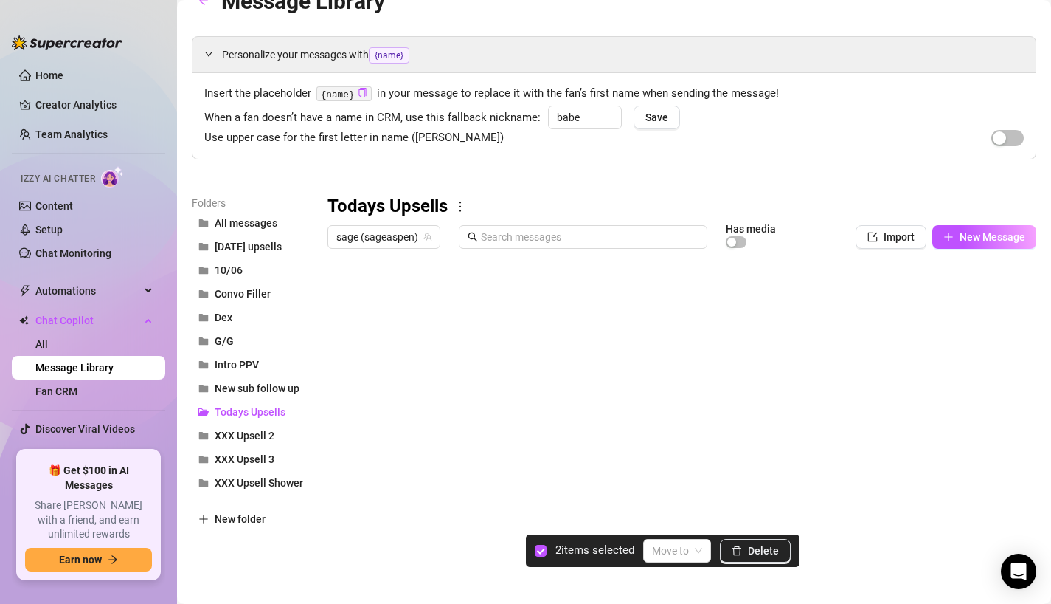
click at [336, 356] on div at bounding box center [682, 419] width 709 height 329
click at [345, 446] on div at bounding box center [682, 419] width 709 height 329
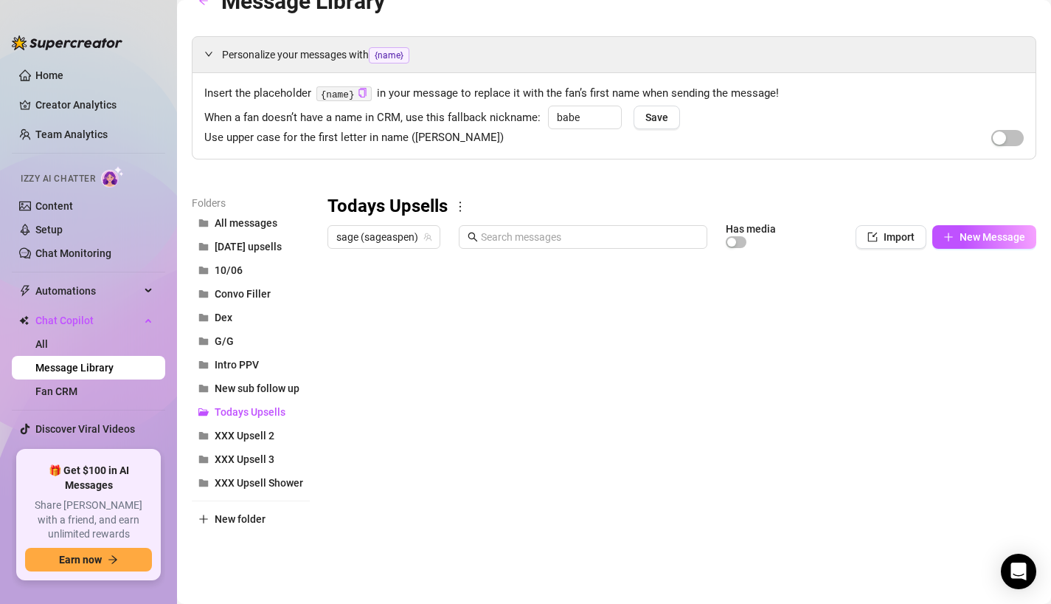
click at [485, 387] on div at bounding box center [682, 419] width 709 height 329
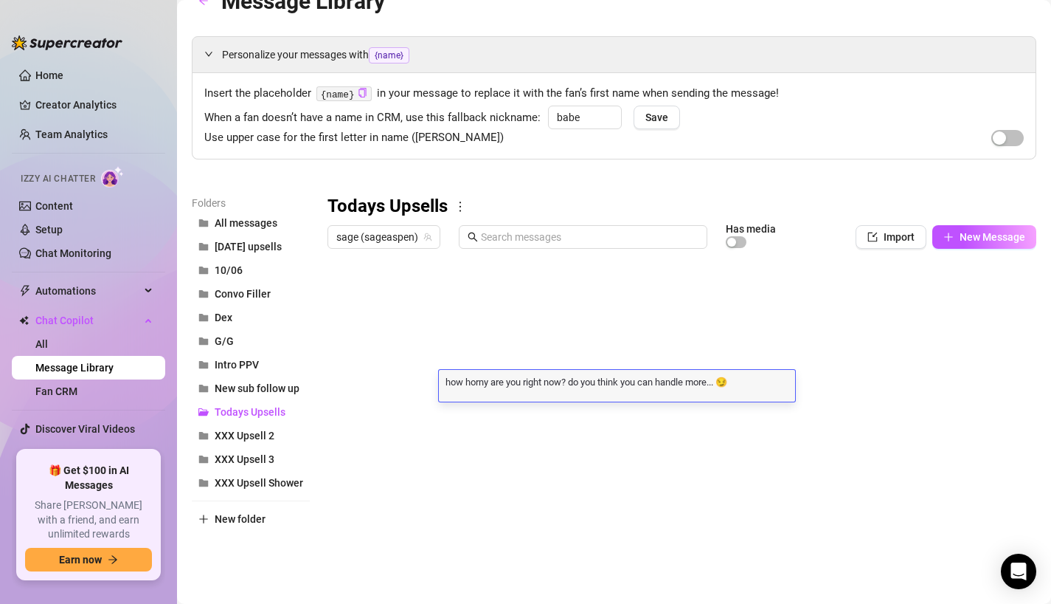
scroll to position [0, 0]
click at [497, 387] on textarea "how horny are you right now? do you think you can handle more... 😏" at bounding box center [617, 380] width 356 height 13
drag, startPoint x: 574, startPoint y: 381, endPoint x: 436, endPoint y: 374, distance: 138.2
click at [436, 374] on div "Title Text Media $ AI Pricing Accounts Conversation Starter 1 Hiii <3 u there {…" at bounding box center [682, 419] width 709 height 329
type textarea "I wanna see how horny you are rn do you think you can handle more... 😏"
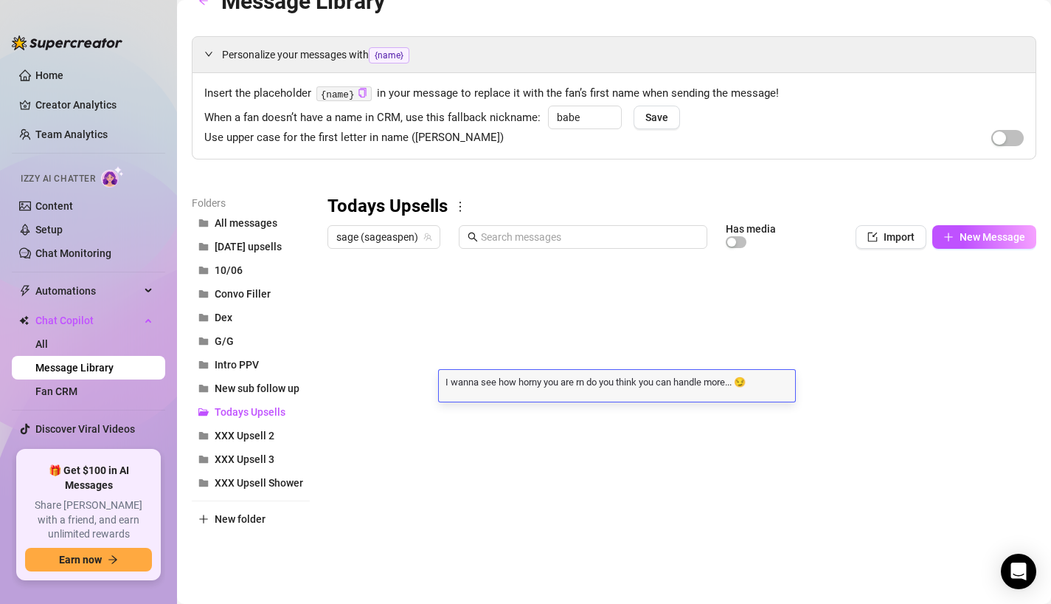
click at [537, 374] on textarea "I wanna see how horny you are rn do you think you can handle more... 😏" at bounding box center [617, 380] width 356 height 13
click at [588, 384] on textarea "I wanna see how horny you are rn do you think you can handle more... 😏" at bounding box center [617, 380] width 356 height 13
type textarea "I wanna see how horny you are rn"
type textarea "😈"
type textarea "I wanna see how horny you are rn"
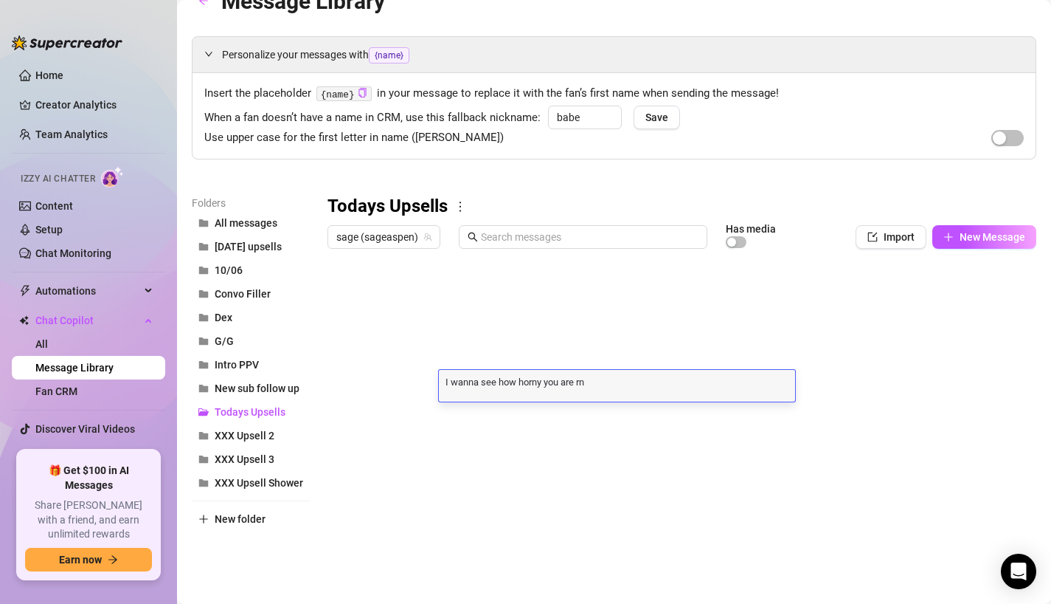
click at [619, 381] on textarea "I wanna see how horny you are rn" at bounding box center [617, 380] width 356 height 13
click at [673, 393] on div "I wanna see how horny you are rn I wanna see how horny you are rn" at bounding box center [617, 386] width 356 height 32
click at [657, 382] on textarea "I wanna see how horny you are rn" at bounding box center [617, 380] width 356 height 13
type textarea "I wanna see how horny you are rn 😈"
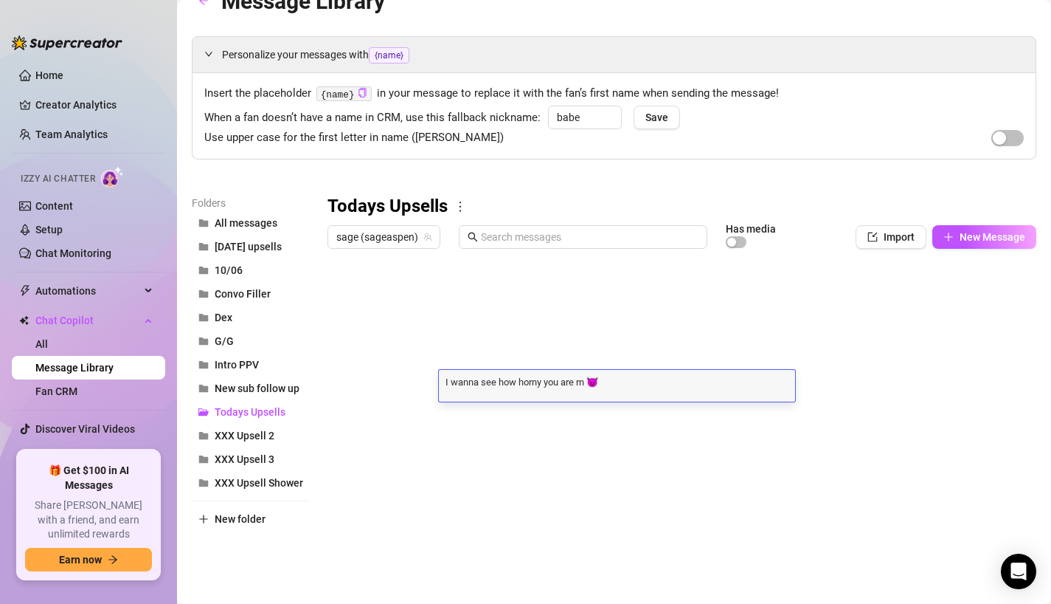
click at [620, 375] on textarea "I wanna see how horny you are rn 😈" at bounding box center [617, 380] width 356 height 13
click at [625, 387] on textarea "I wanna see how horny you are rn 😈" at bounding box center [617, 380] width 356 height 13
type textarea "I wanna see how horny you are rn 😈 do you think you could handle more?"
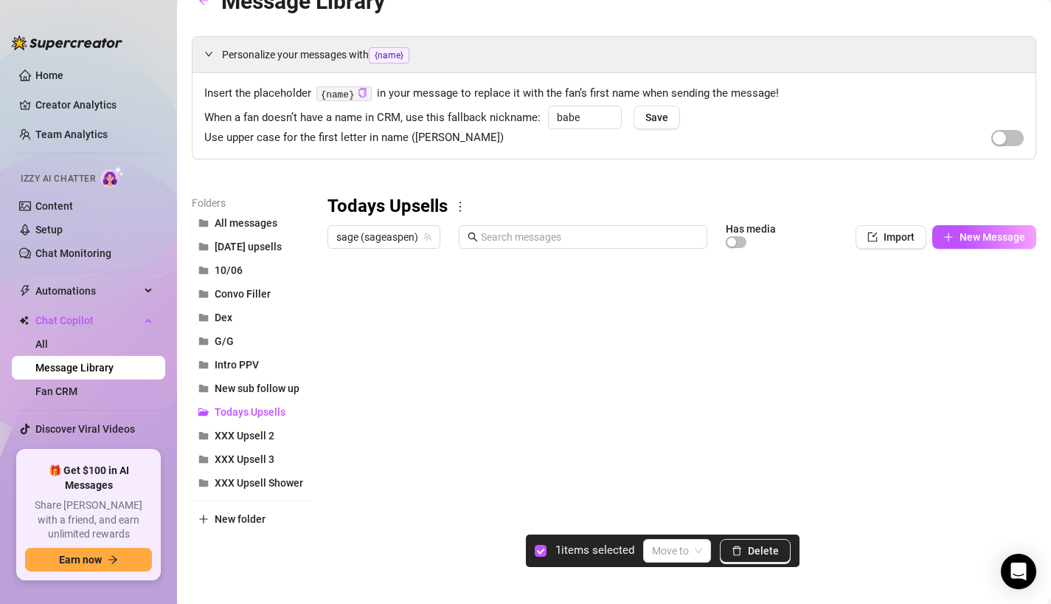
drag, startPoint x: 336, startPoint y: 476, endPoint x: 334, endPoint y: 507, distance: 31.1
click at [334, 508] on div at bounding box center [682, 419] width 709 height 329
click at [342, 469] on div at bounding box center [682, 419] width 709 height 329
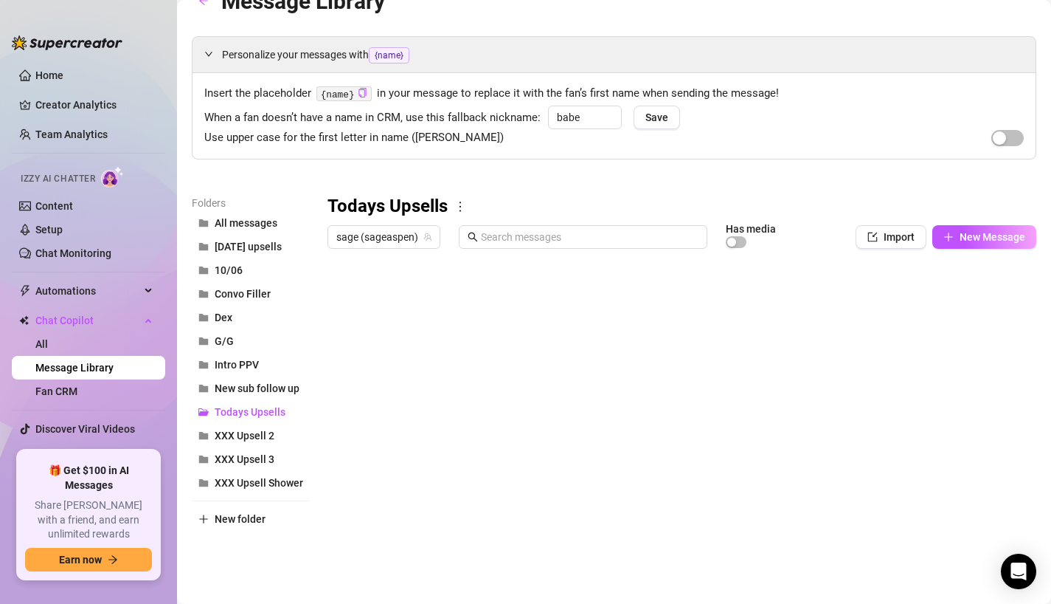
drag, startPoint x: 331, startPoint y: 507, endPoint x: 373, endPoint y: 349, distance: 163.4
click at [373, 349] on div at bounding box center [682, 419] width 709 height 329
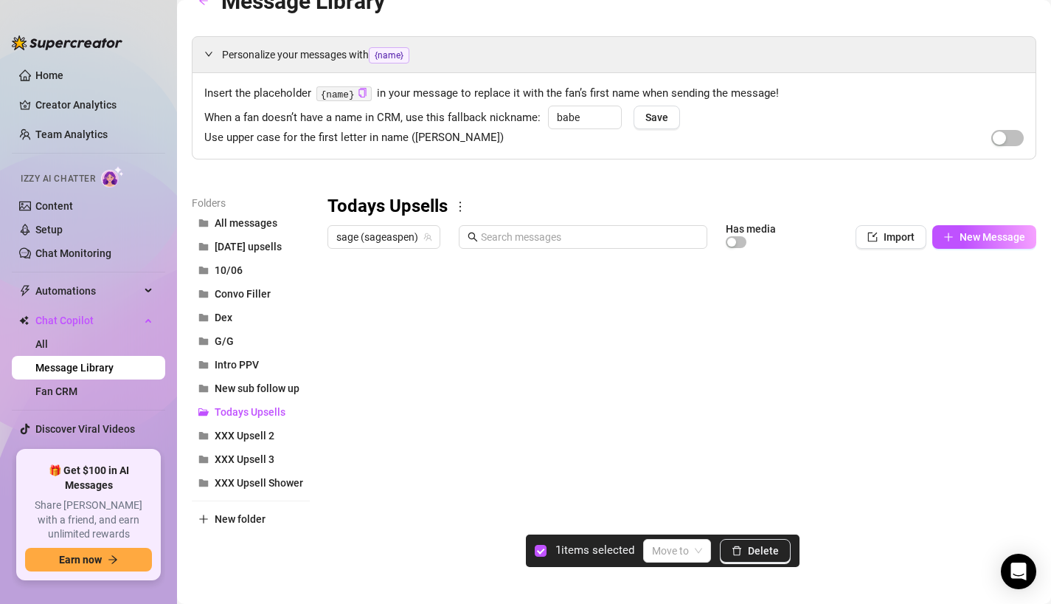
drag, startPoint x: 335, startPoint y: 358, endPoint x: 335, endPoint y: 388, distance: 30.3
click at [335, 388] on div at bounding box center [682, 419] width 709 height 329
click at [341, 367] on div at bounding box center [682, 419] width 709 height 329
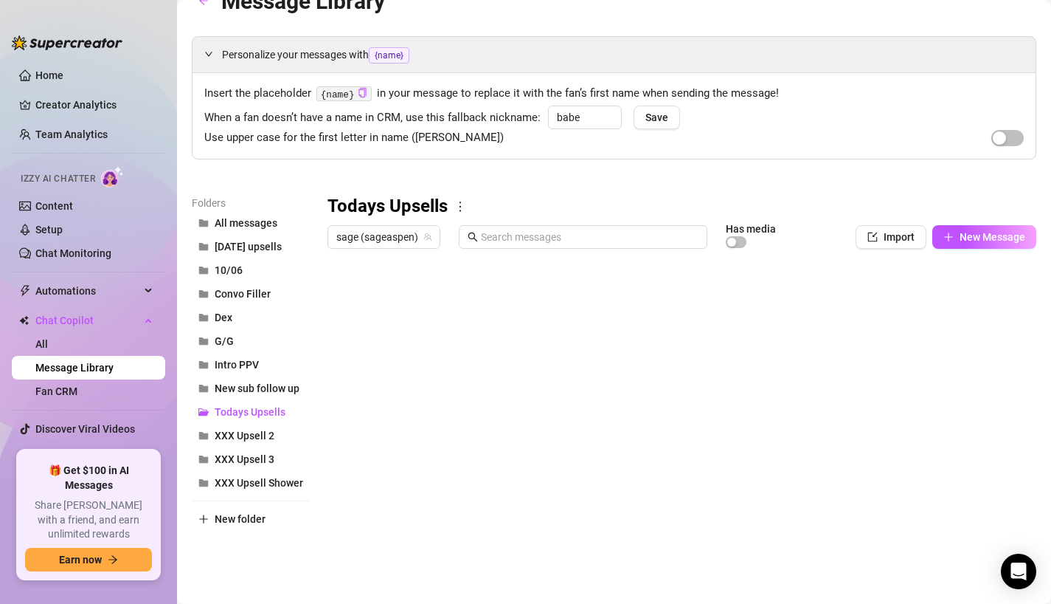
click at [339, 358] on div at bounding box center [682, 419] width 709 height 329
drag, startPoint x: 330, startPoint y: 421, endPoint x: 333, endPoint y: 449, distance: 28.2
click at [334, 449] on div at bounding box center [682, 419] width 709 height 329
click at [108, 128] on link "Team Analytics" at bounding box center [71, 134] width 72 height 12
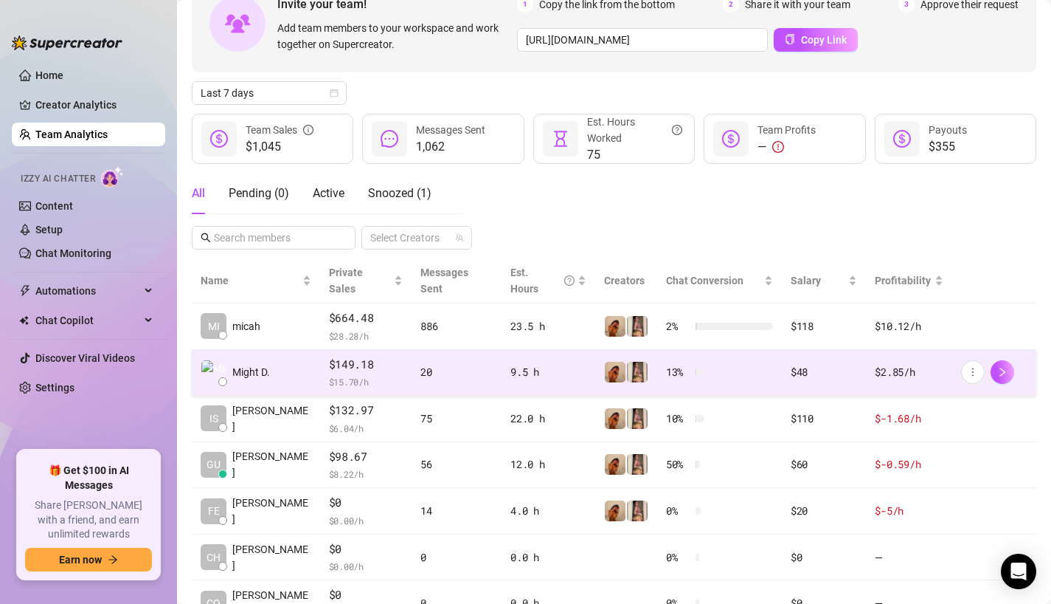
scroll to position [168, 0]
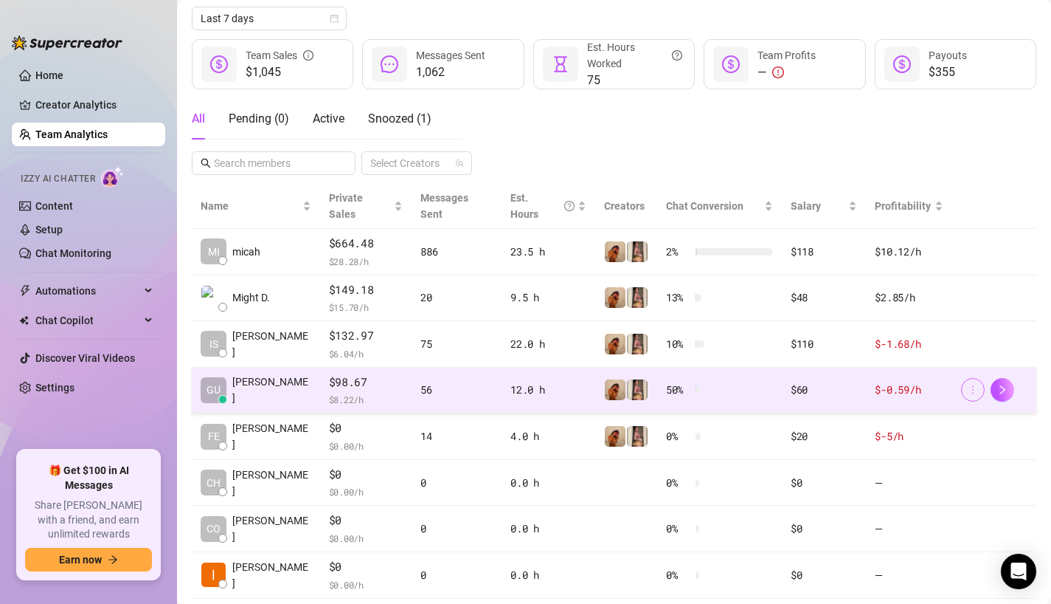
click at [982, 378] on button "button" at bounding box center [973, 390] width 24 height 24
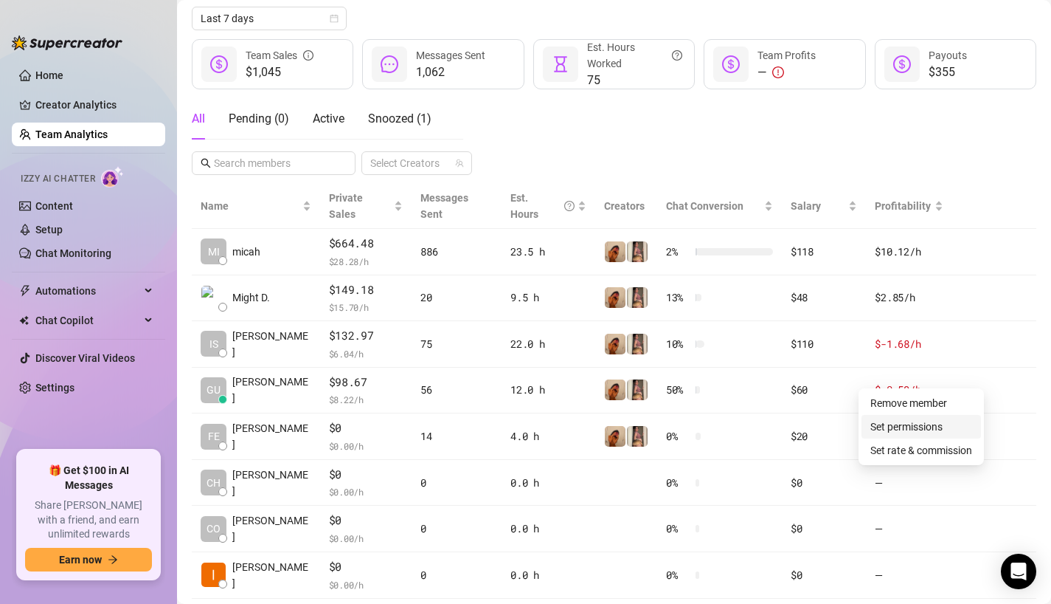
click at [925, 432] on link "Set permissions" at bounding box center [907, 427] width 72 height 12
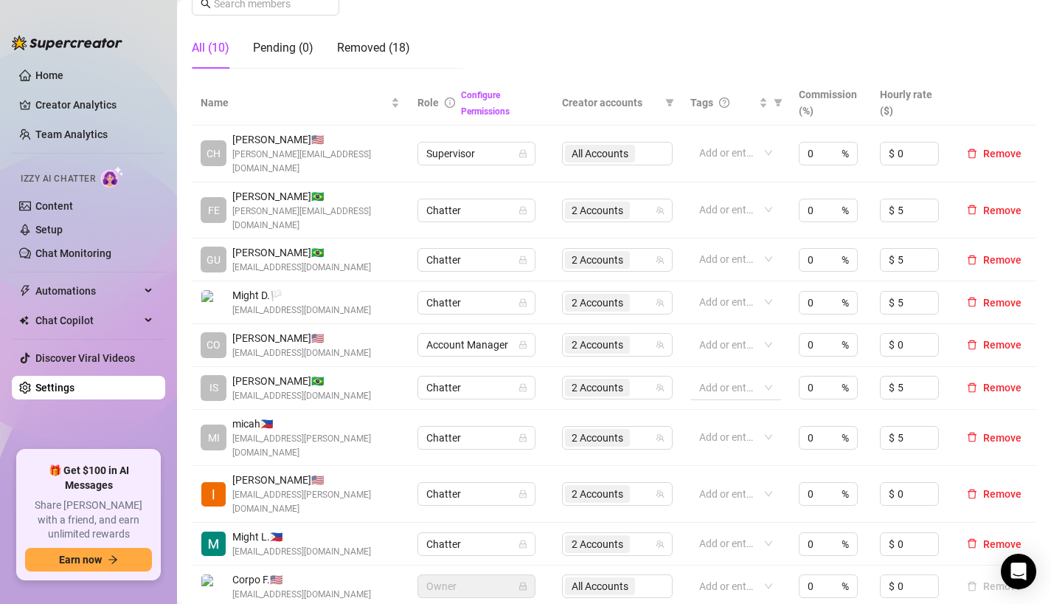
scroll to position [261, 0]
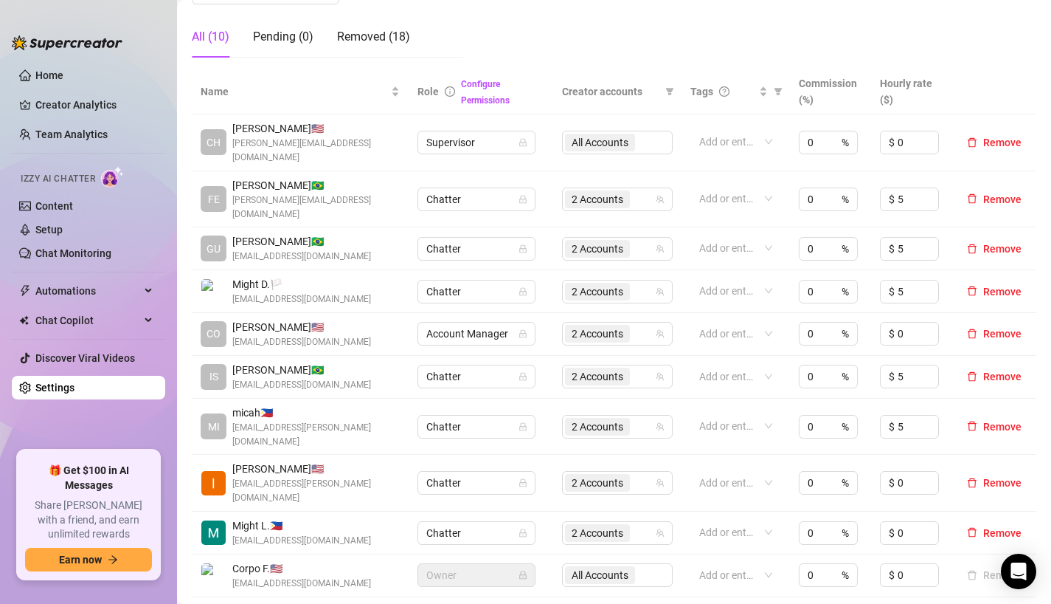
click at [649, 554] on td "All Accounts" at bounding box center [617, 575] width 128 height 43
click at [649, 522] on div "2 Accounts" at bounding box center [609, 532] width 89 height 21
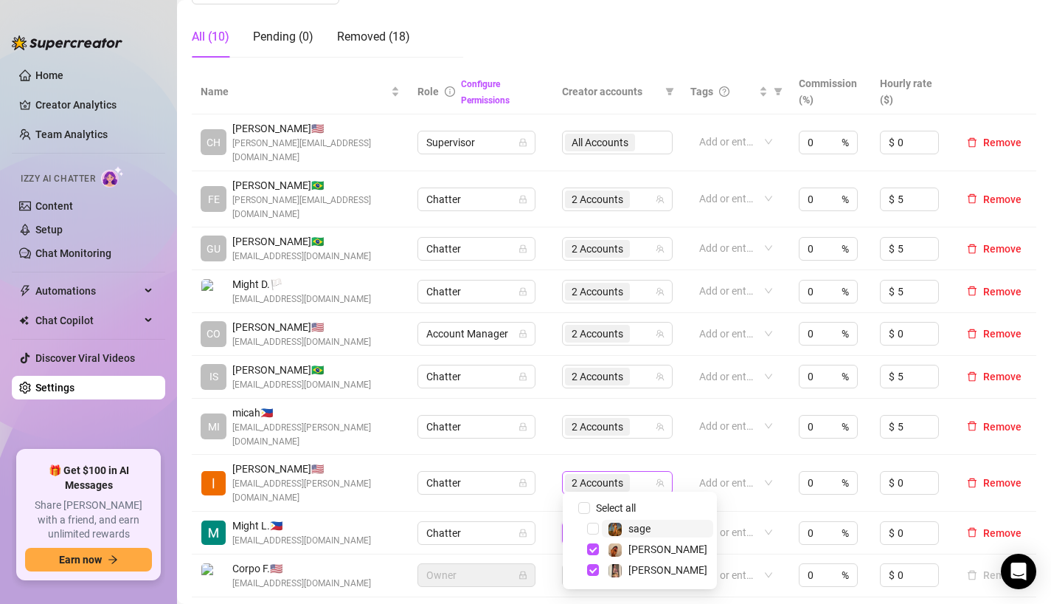
click at [637, 472] on div "2 Accounts" at bounding box center [609, 482] width 89 height 21
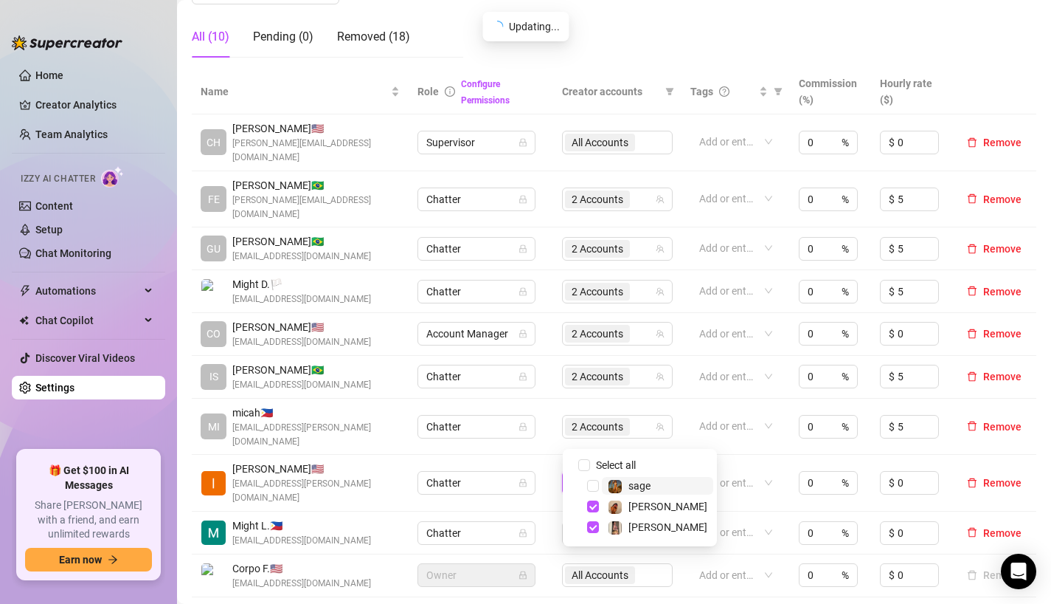
click at [637, 472] on div "2 Accounts" at bounding box center [609, 482] width 89 height 21
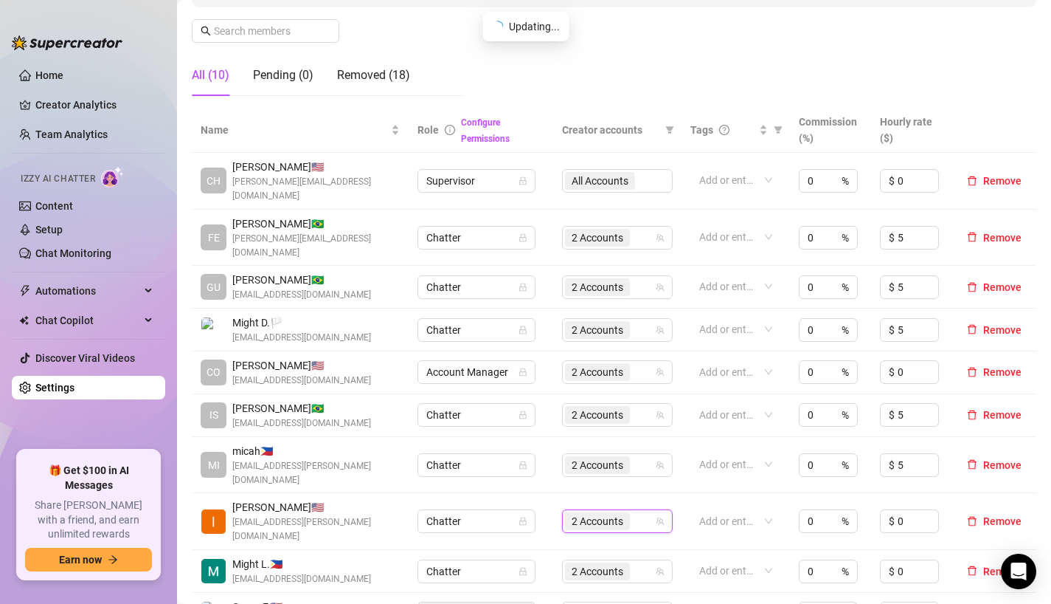
scroll to position [221, 0]
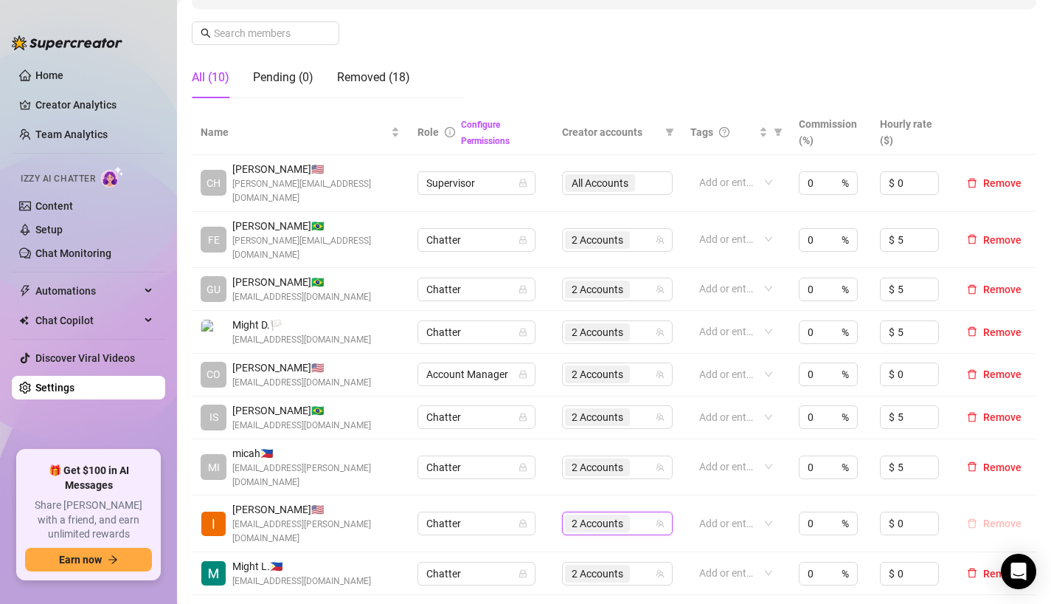
click at [1001, 517] on span "Remove" at bounding box center [1003, 523] width 38 height 12
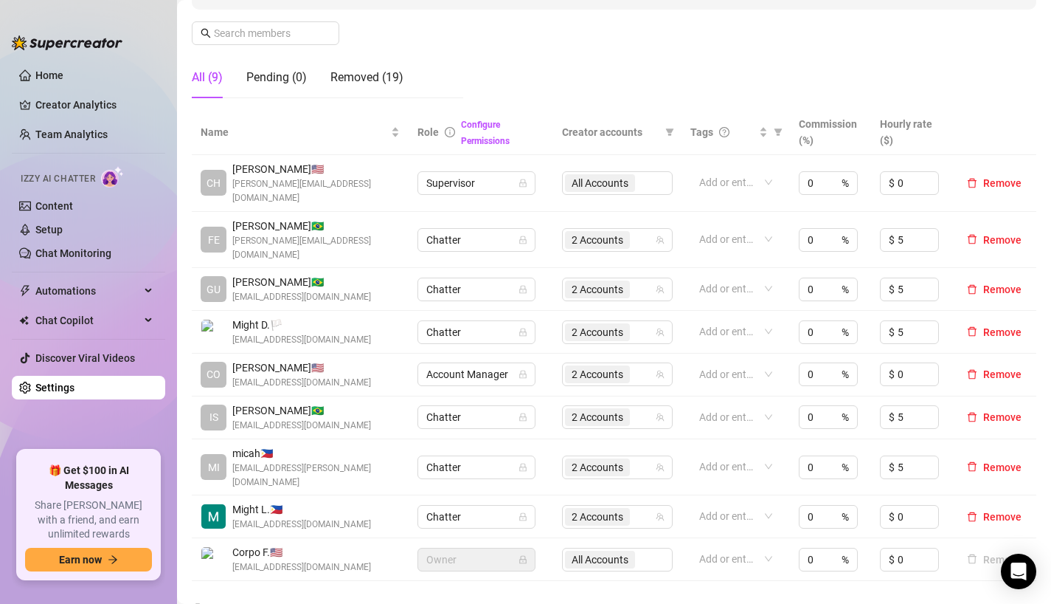
scroll to position [204, 0]
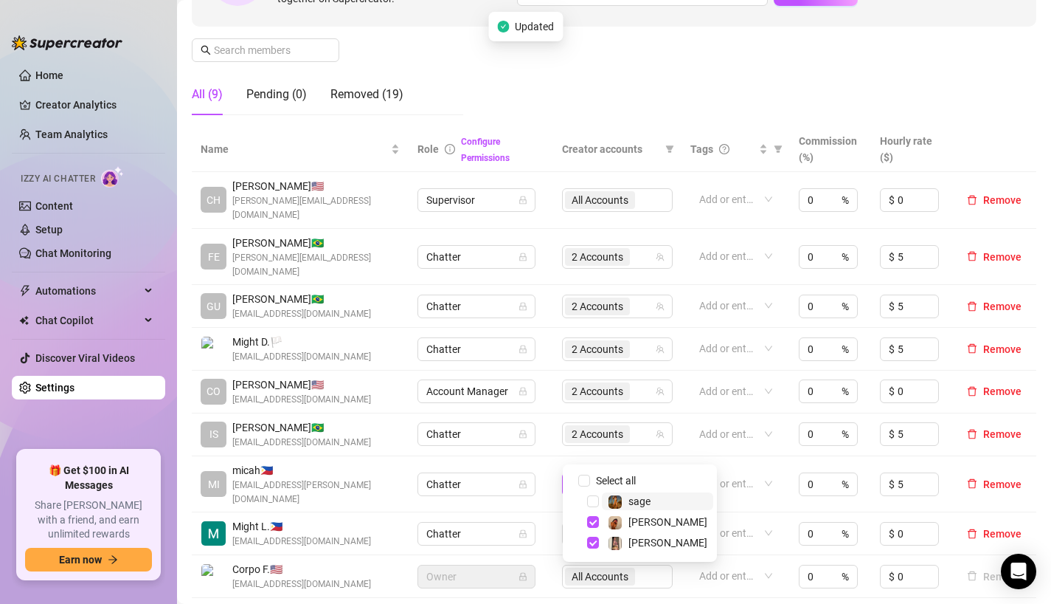
click at [611, 476] on span "2 Accounts" at bounding box center [598, 484] width 52 height 16
click at [591, 477] on span "Select all" at bounding box center [616, 480] width 52 height 16
click at [590, 477] on input "Select all" at bounding box center [584, 480] width 12 height 12
checkbox input "true"
click at [601, 476] on span "All Accounts" at bounding box center [600, 484] width 57 height 16
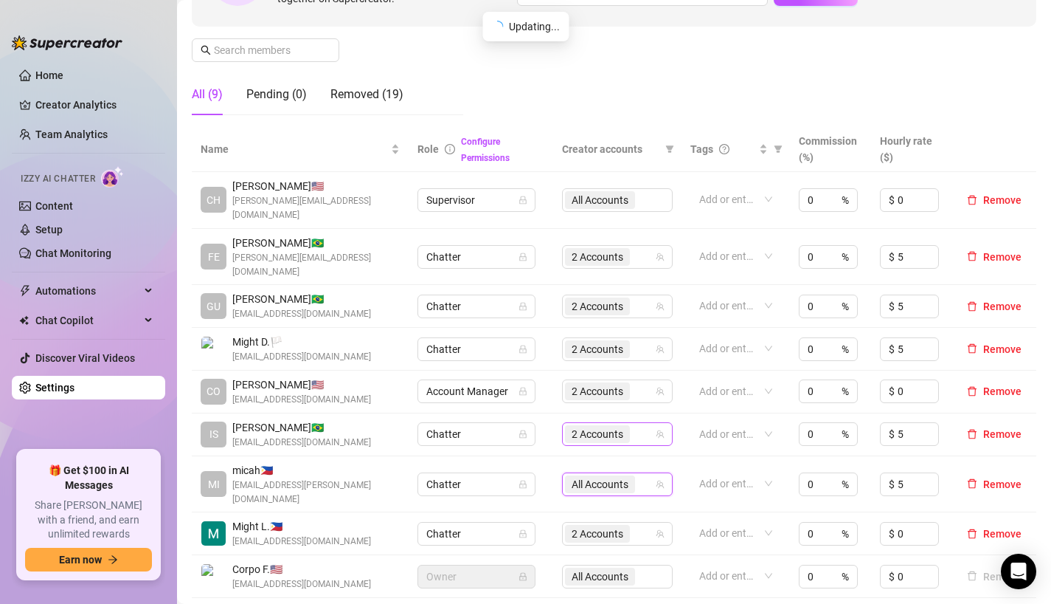
click at [614, 426] on span "2 Accounts" at bounding box center [598, 434] width 52 height 16
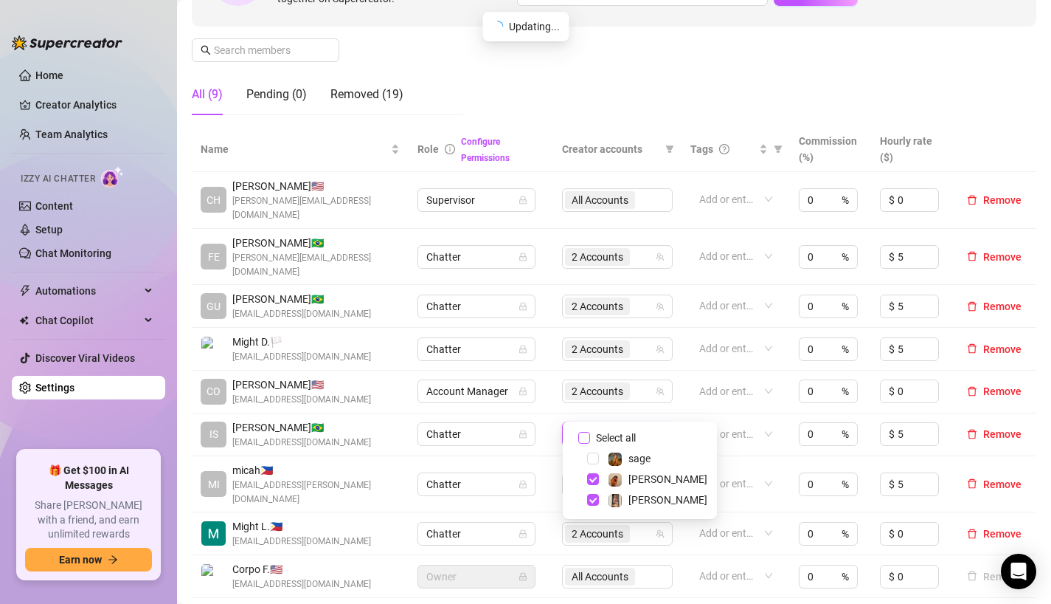
click at [583, 439] on input "Select all" at bounding box center [584, 438] width 12 height 12
checkbox input "true"
click at [607, 381] on div "2 Accounts" at bounding box center [599, 391] width 68 height 21
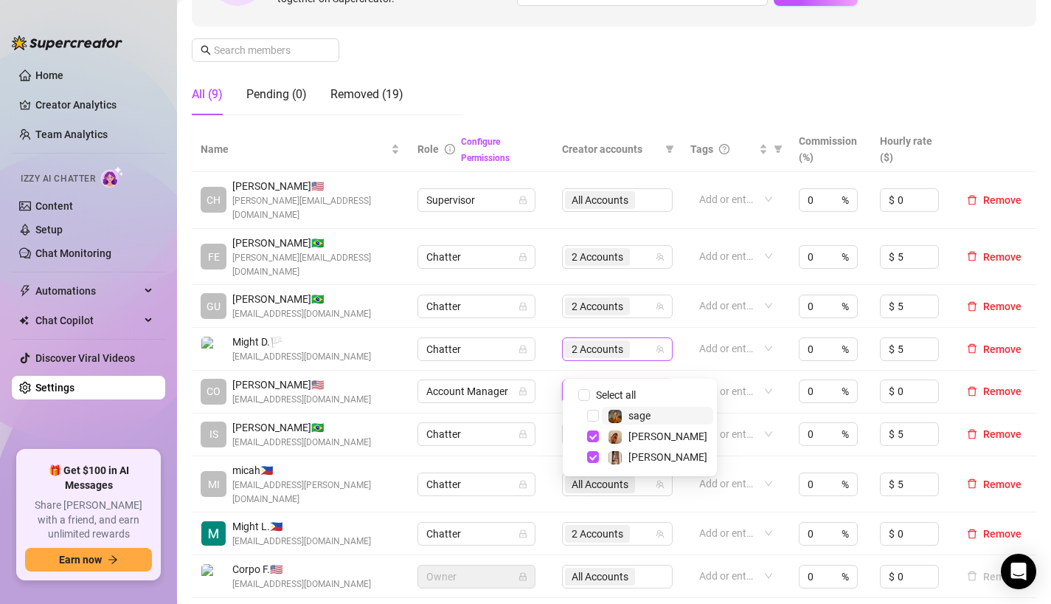
click at [607, 341] on span "2 Accounts" at bounding box center [598, 349] width 52 height 16
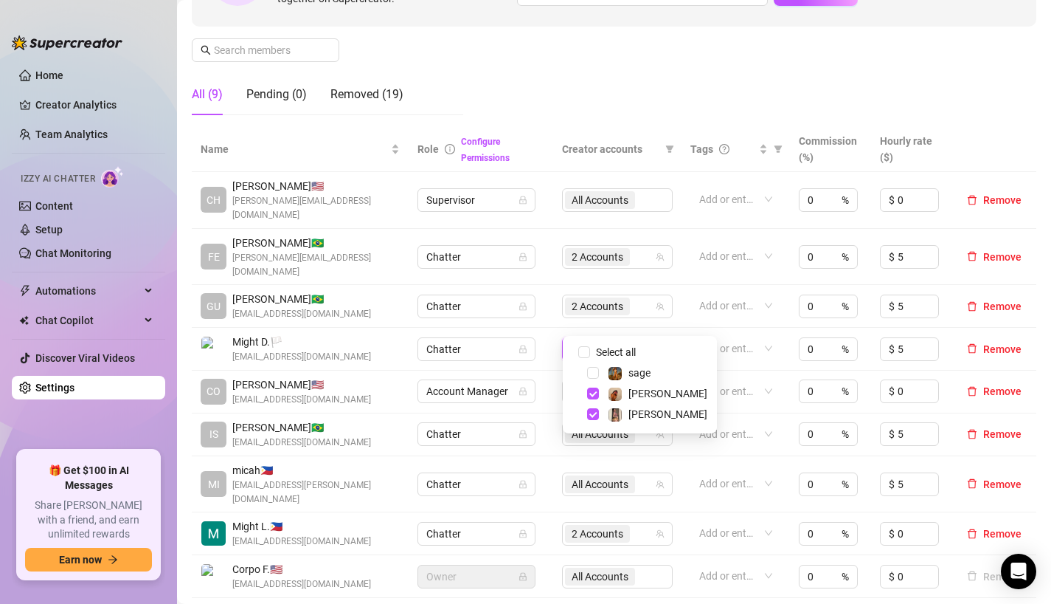
click at [602, 249] on td "2 Accounts" at bounding box center [617, 257] width 128 height 57
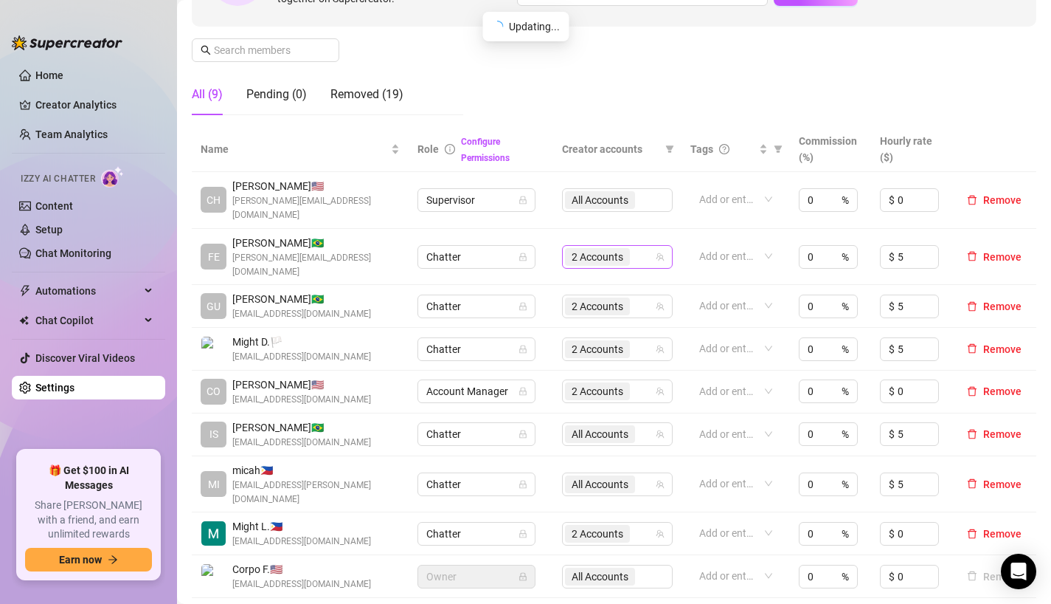
click at [606, 249] on span "2 Accounts" at bounding box center [598, 257] width 52 height 16
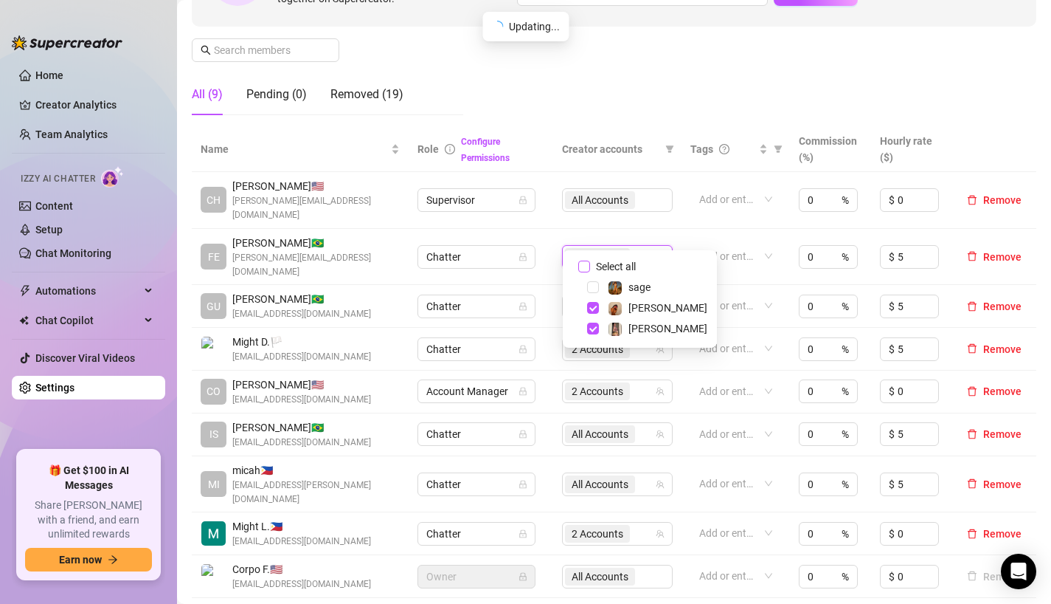
click at [589, 263] on input "Select all" at bounding box center [584, 266] width 12 height 12
checkbox input "true"
click at [574, 249] on span "All Accounts" at bounding box center [600, 257] width 57 height 16
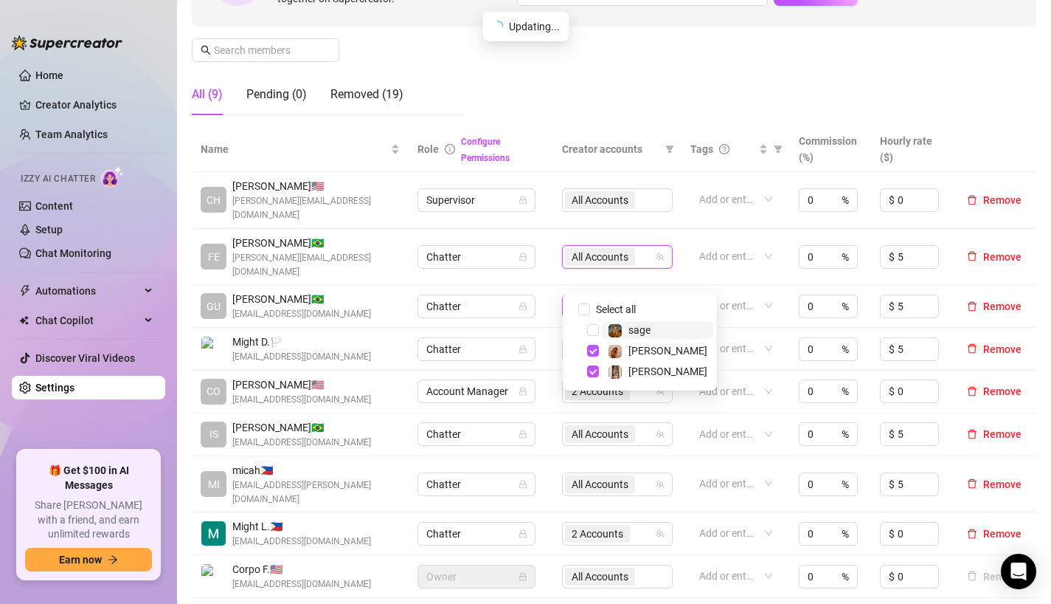
click at [581, 298] on span "2 Accounts" at bounding box center [598, 306] width 52 height 16
click at [577, 305] on span at bounding box center [576, 309] width 18 height 18
click at [579, 307] on input "Select all" at bounding box center [584, 309] width 12 height 12
checkbox input "true"
click at [628, 249] on span "All Accounts" at bounding box center [600, 257] width 57 height 16
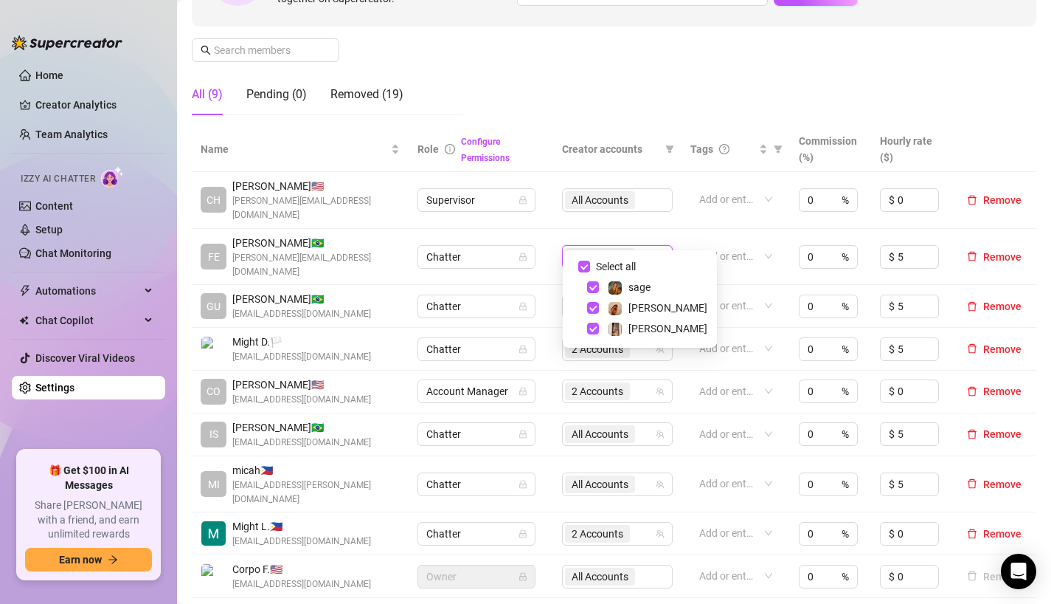
click at [551, 297] on td "Chatter" at bounding box center [481, 306] width 145 height 43
